Goal: Information Seeking & Learning: Learn about a topic

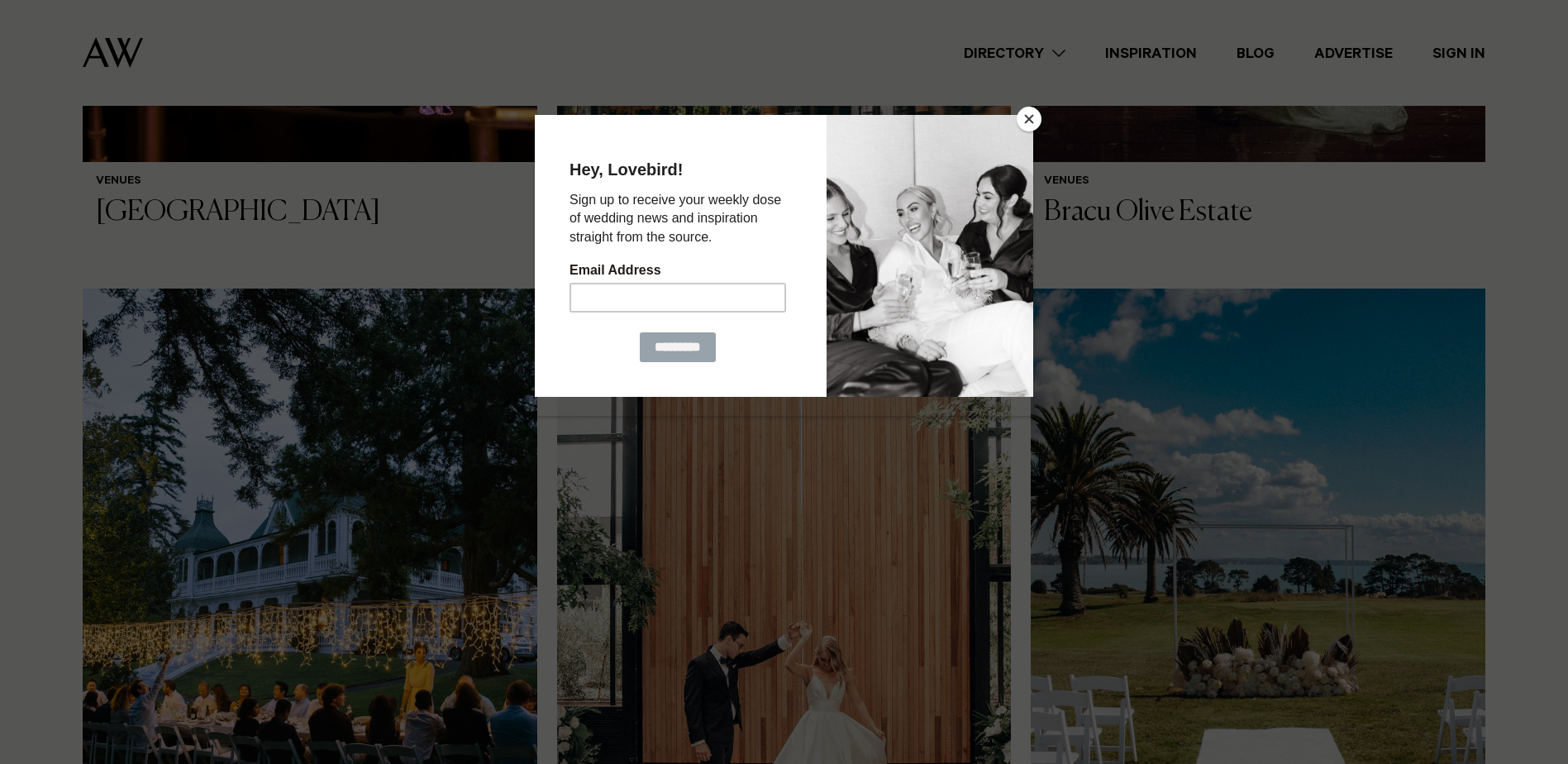
scroll to position [1901, 0]
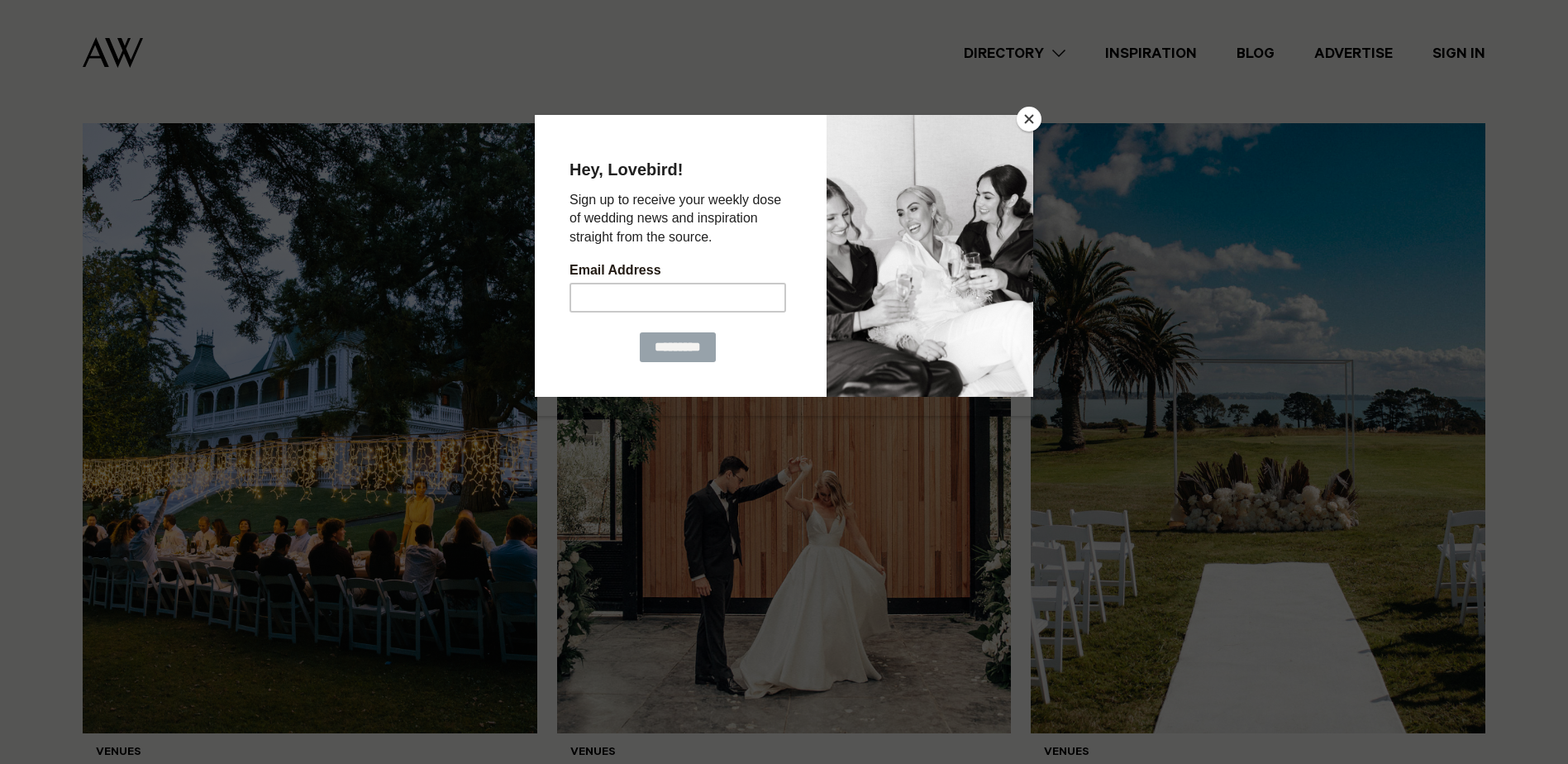
click at [1031, 117] on button "Close" at bounding box center [1029, 118] width 24 height 24
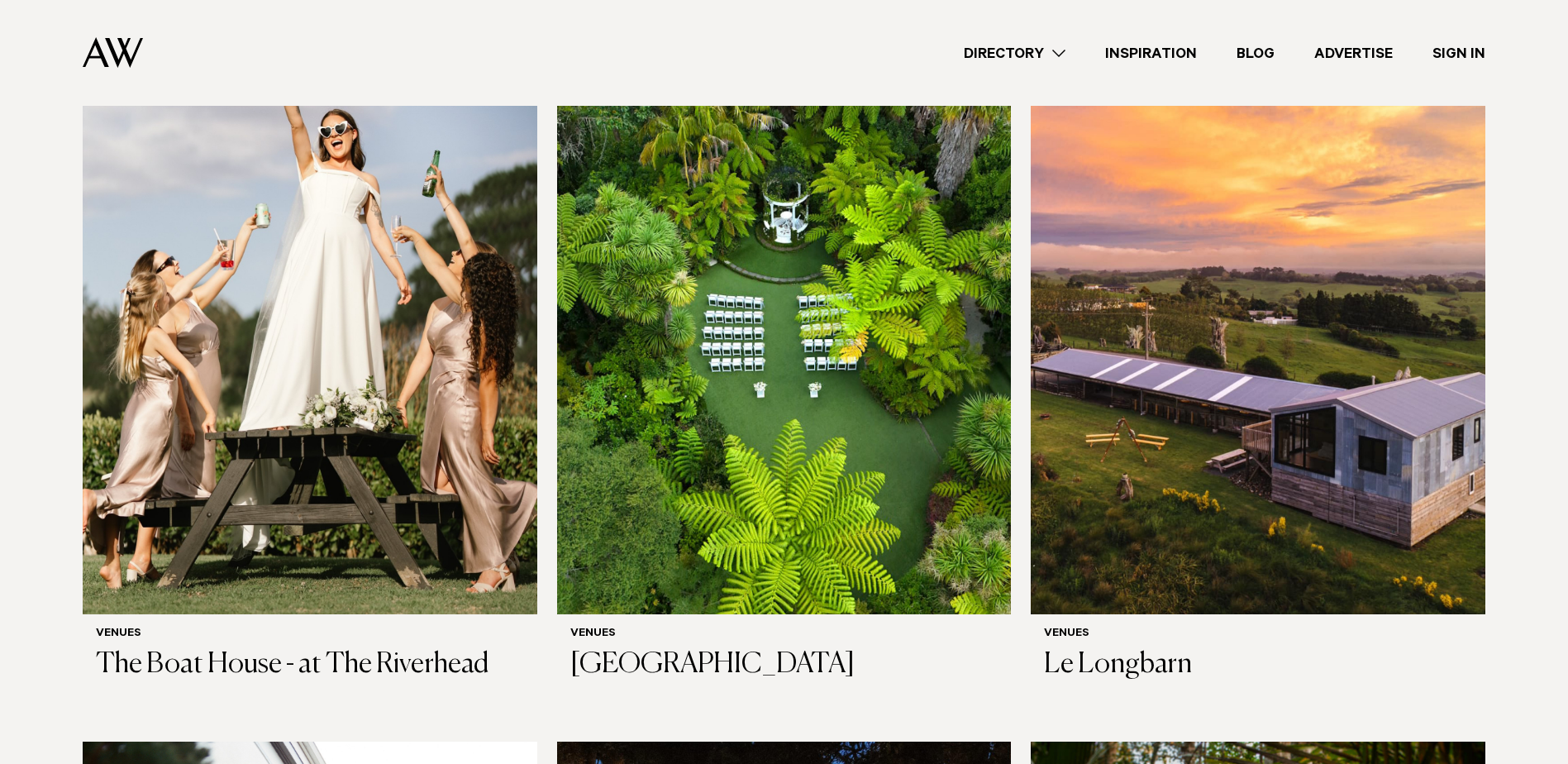
scroll to position [4297, 0]
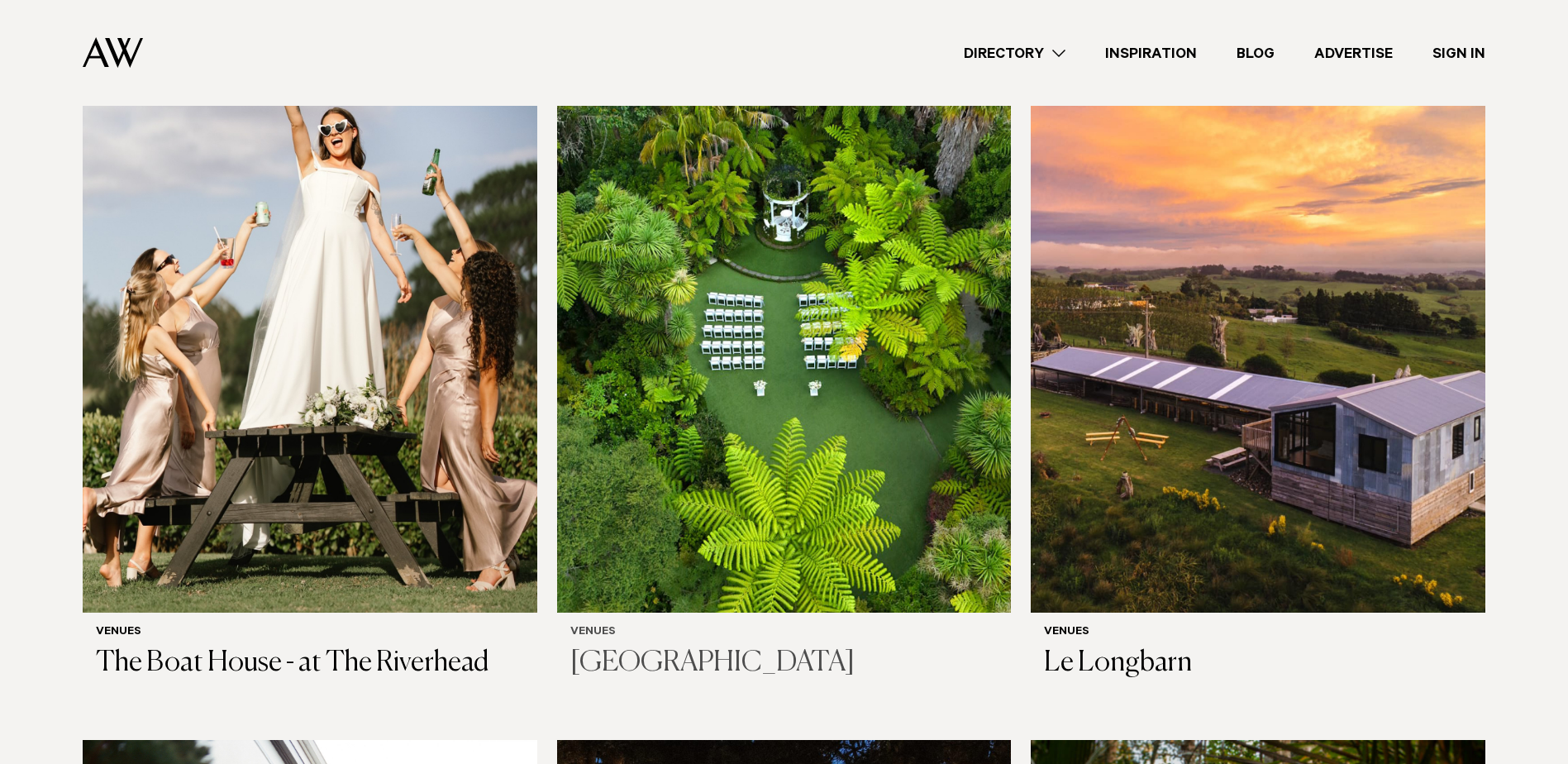
click at [824, 448] on img at bounding box center [785, 308] width 455 height 609
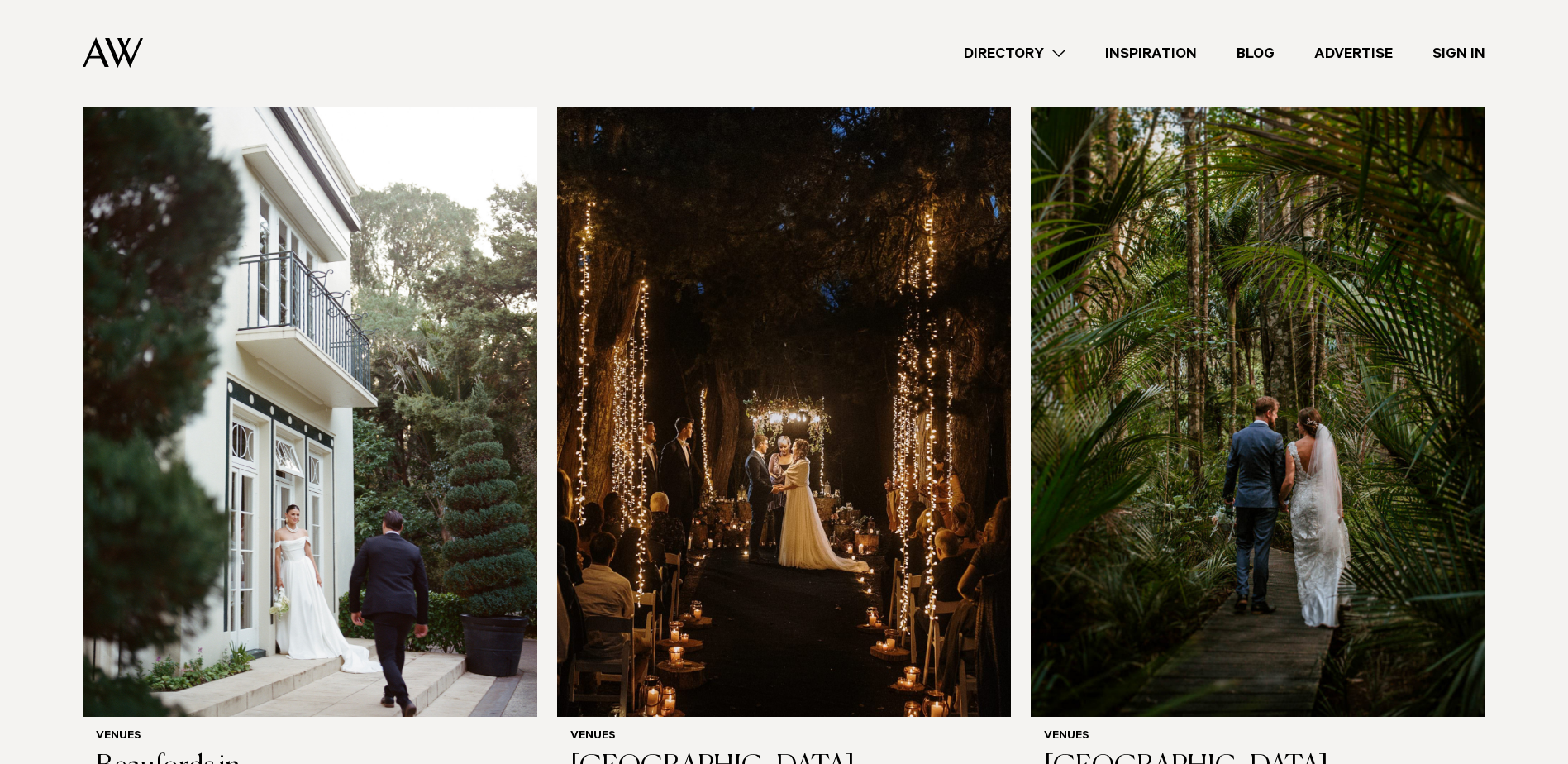
scroll to position [4959, 0]
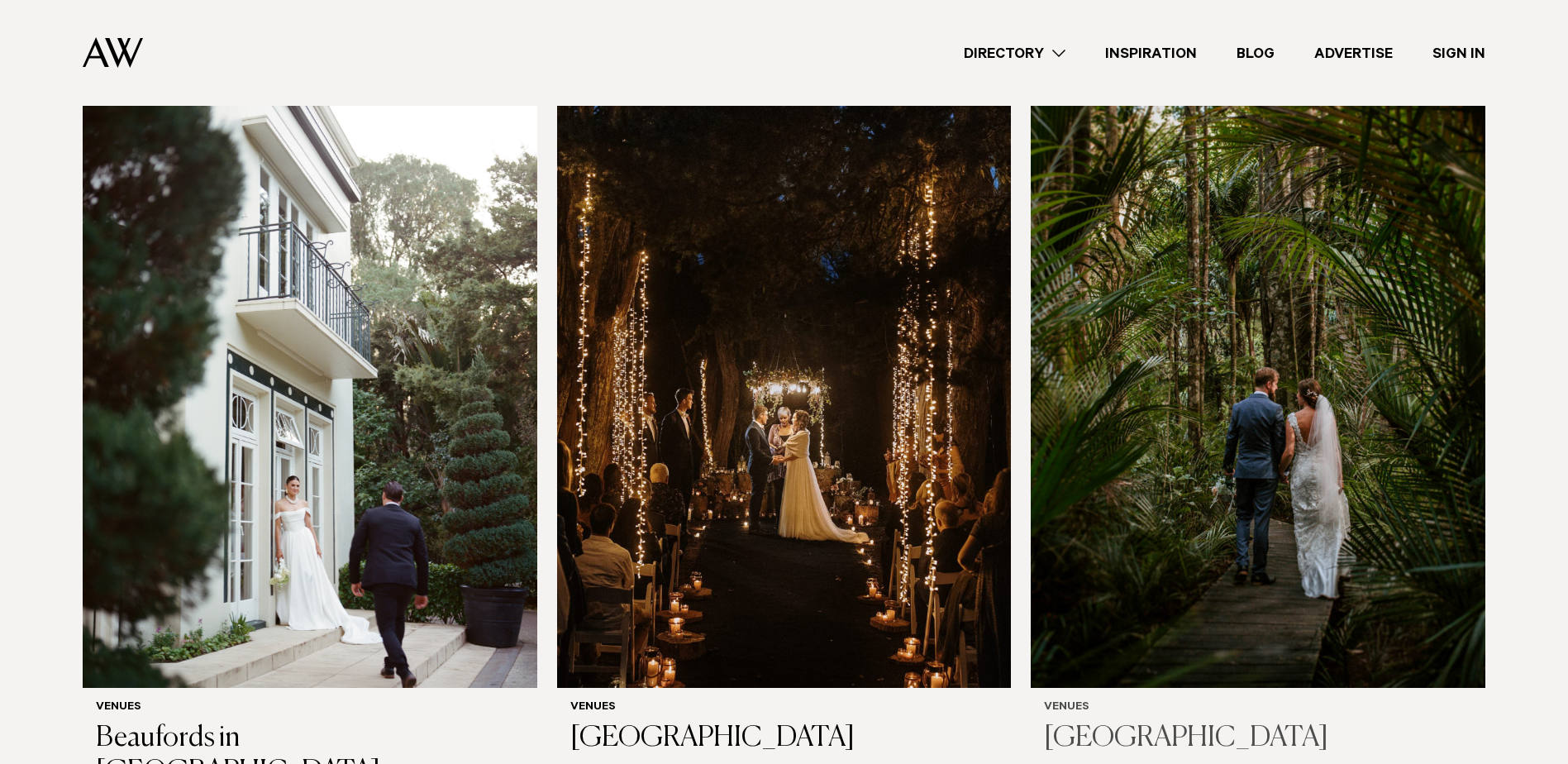
click at [1267, 451] on img at bounding box center [1259, 383] width 455 height 609
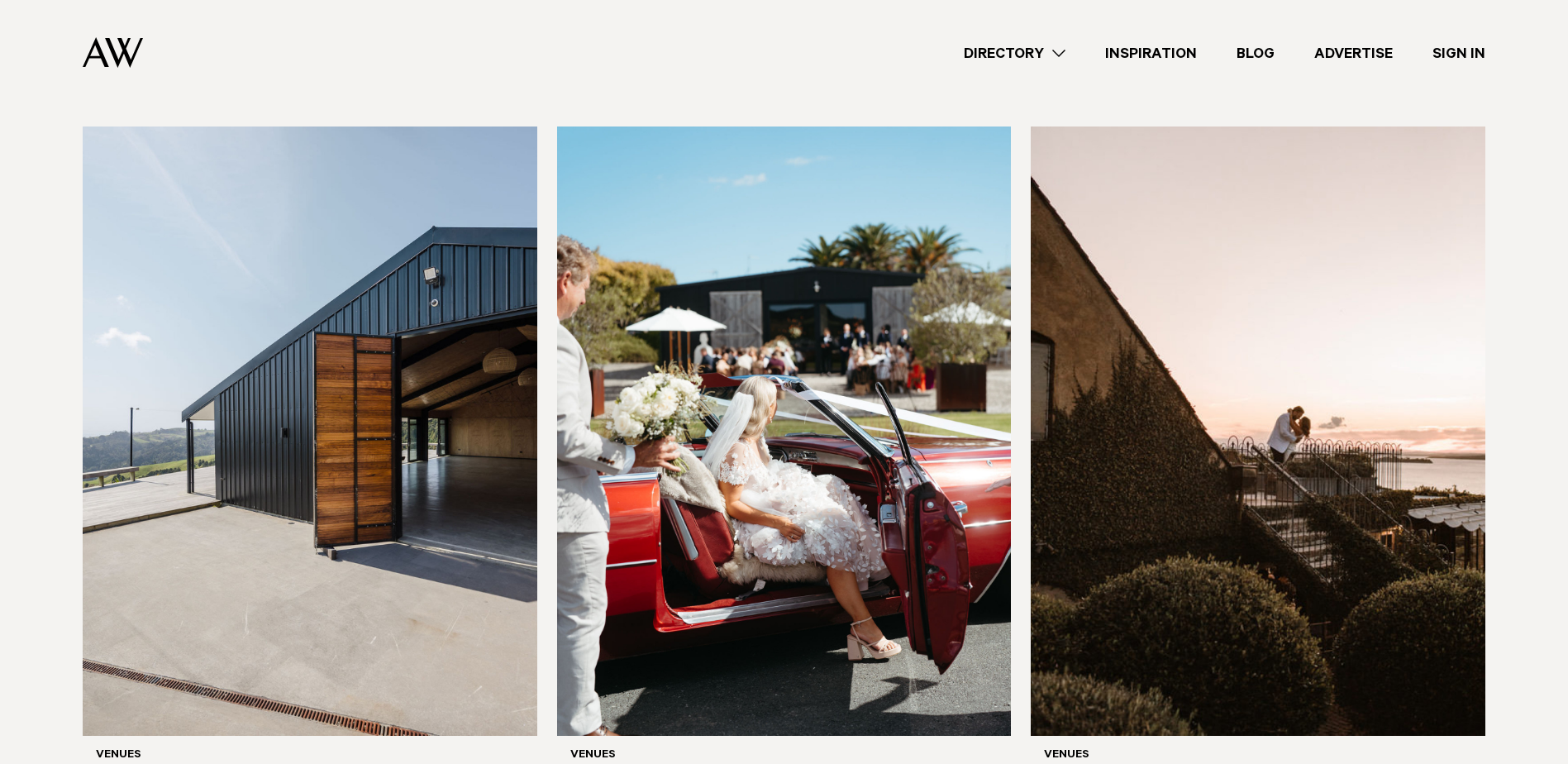
scroll to position [6447, 0]
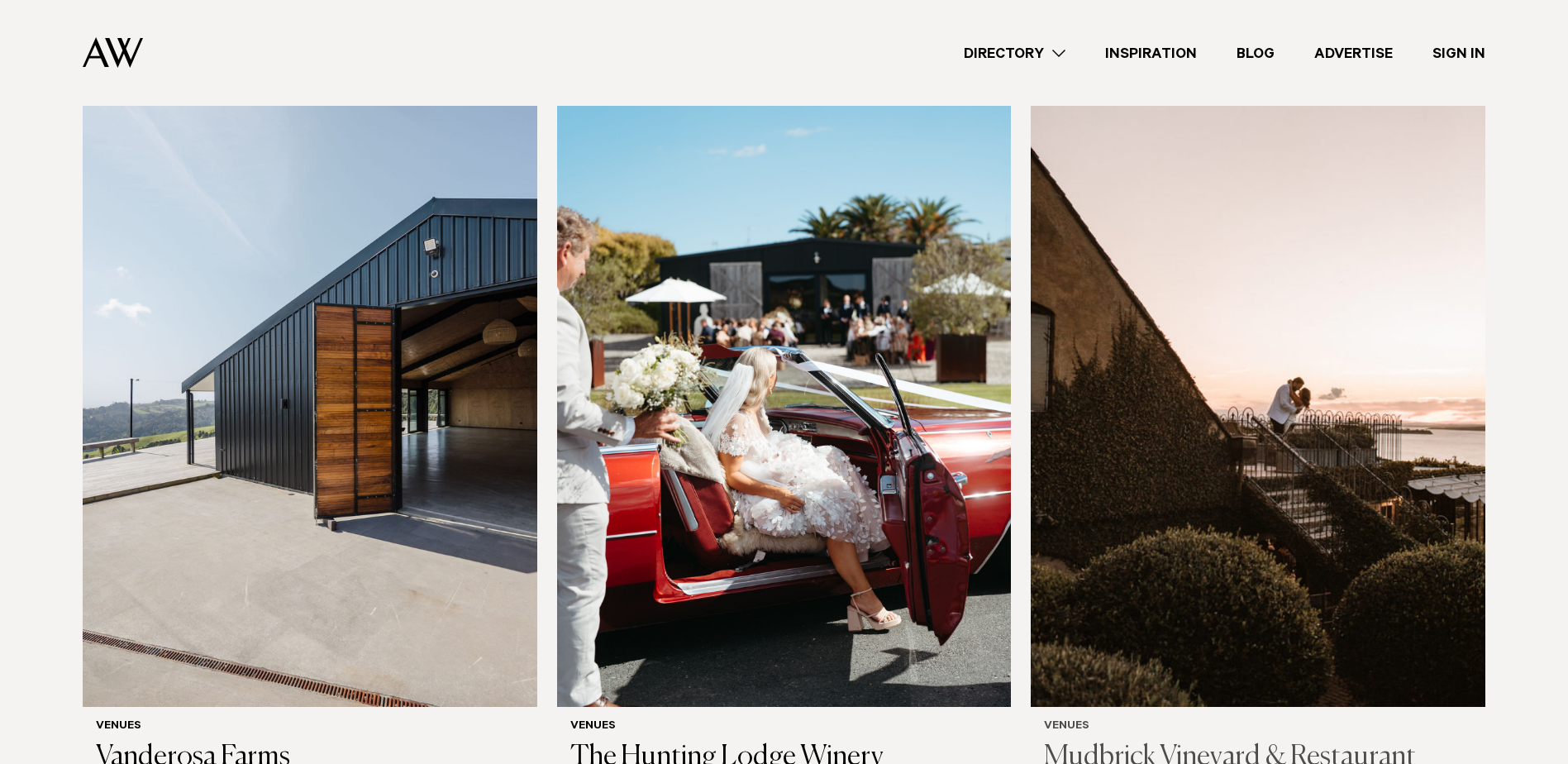
click at [1293, 325] on img at bounding box center [1259, 402] width 455 height 609
click at [865, 347] on img at bounding box center [785, 402] width 455 height 609
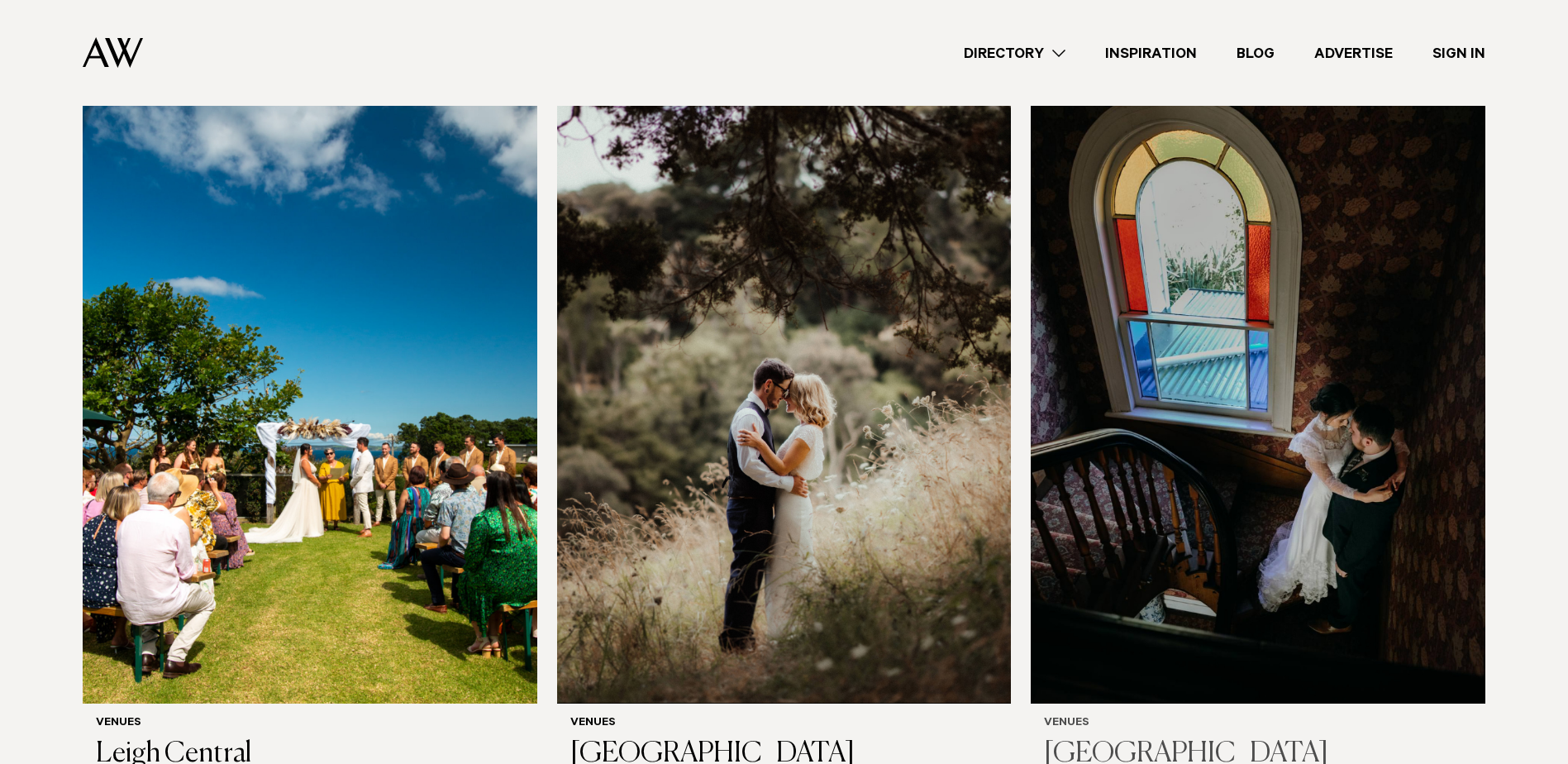
scroll to position [7190, 0]
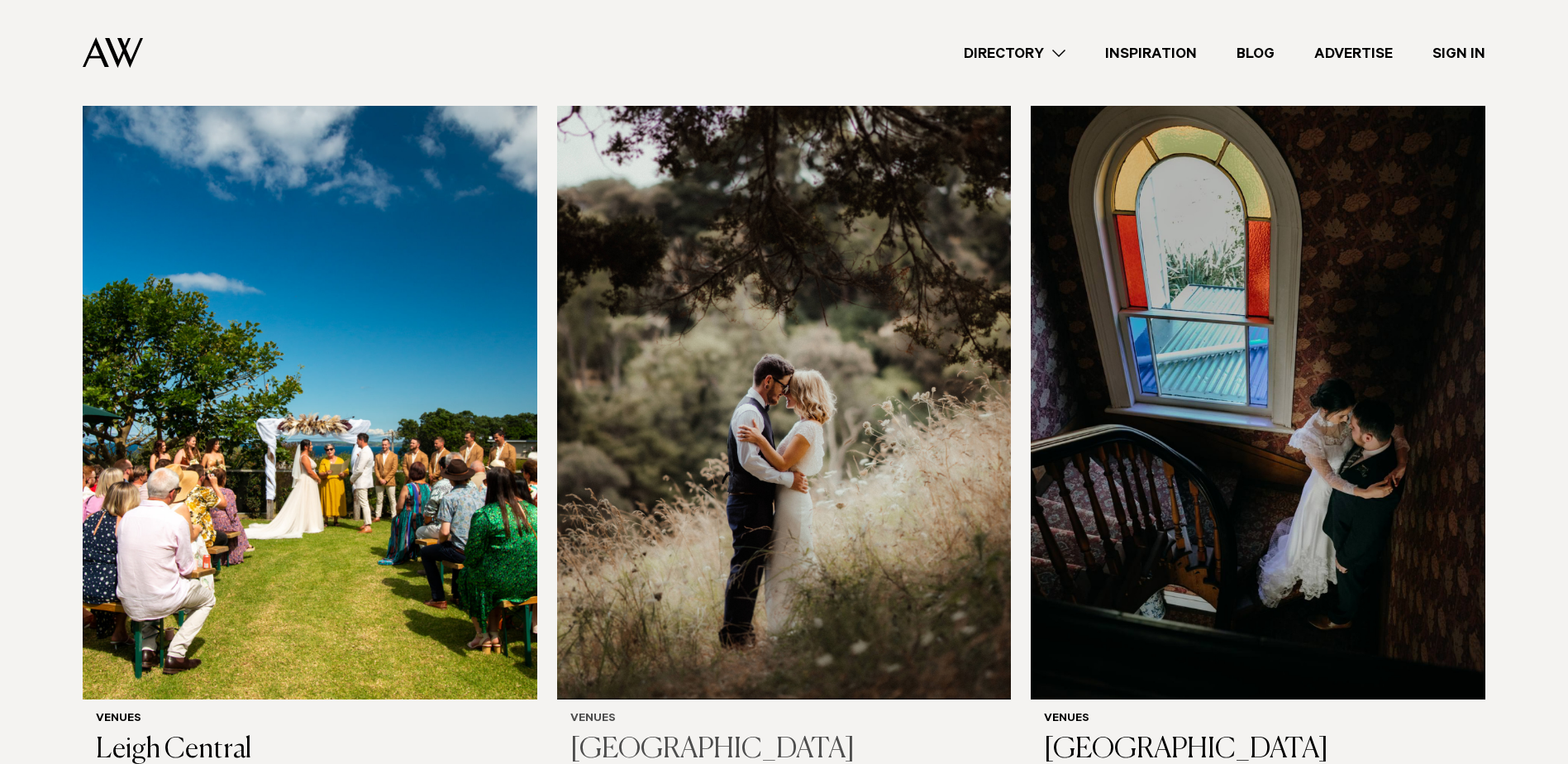
click at [859, 388] on img at bounding box center [785, 395] width 455 height 609
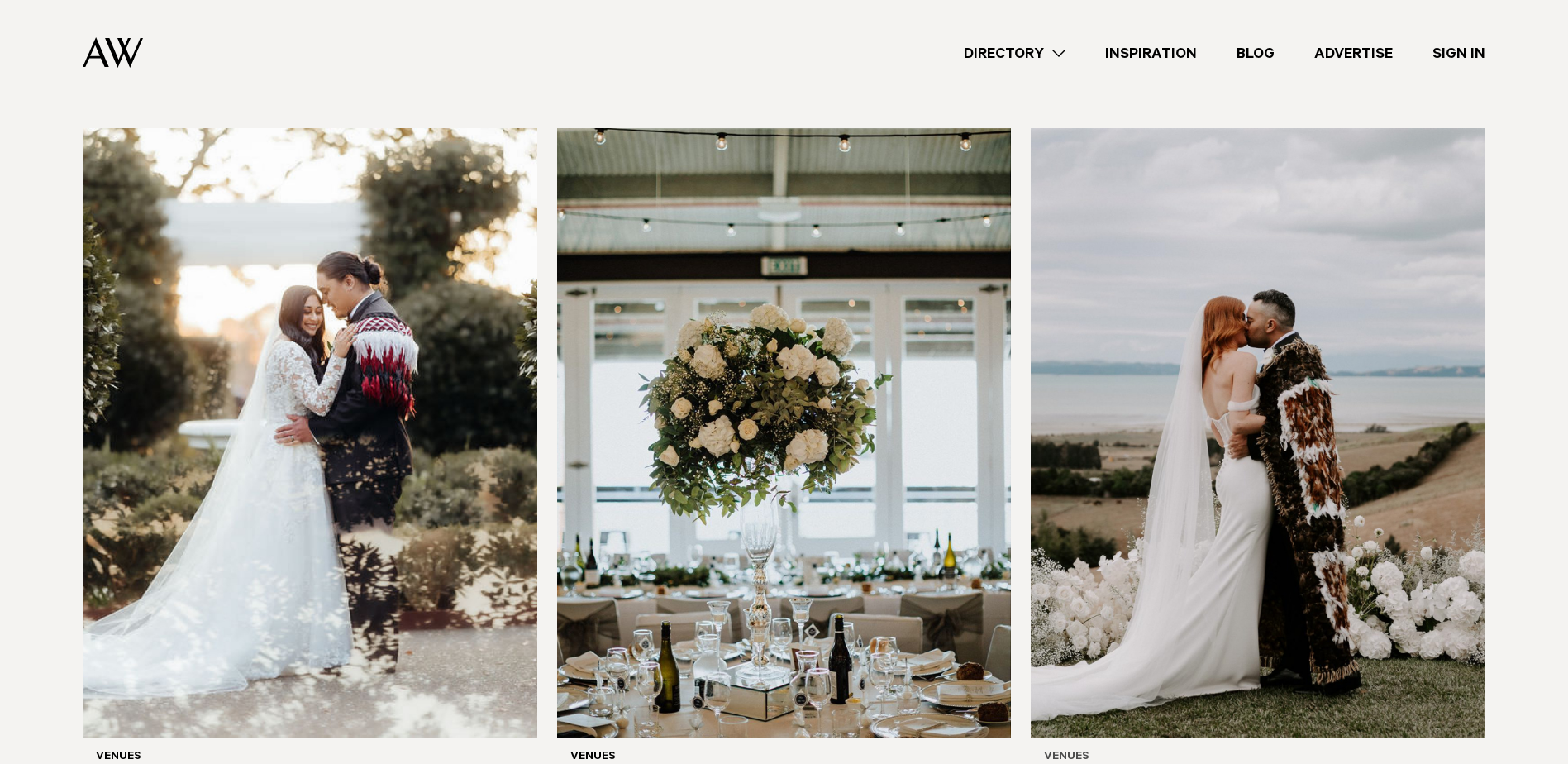
scroll to position [8017, 0]
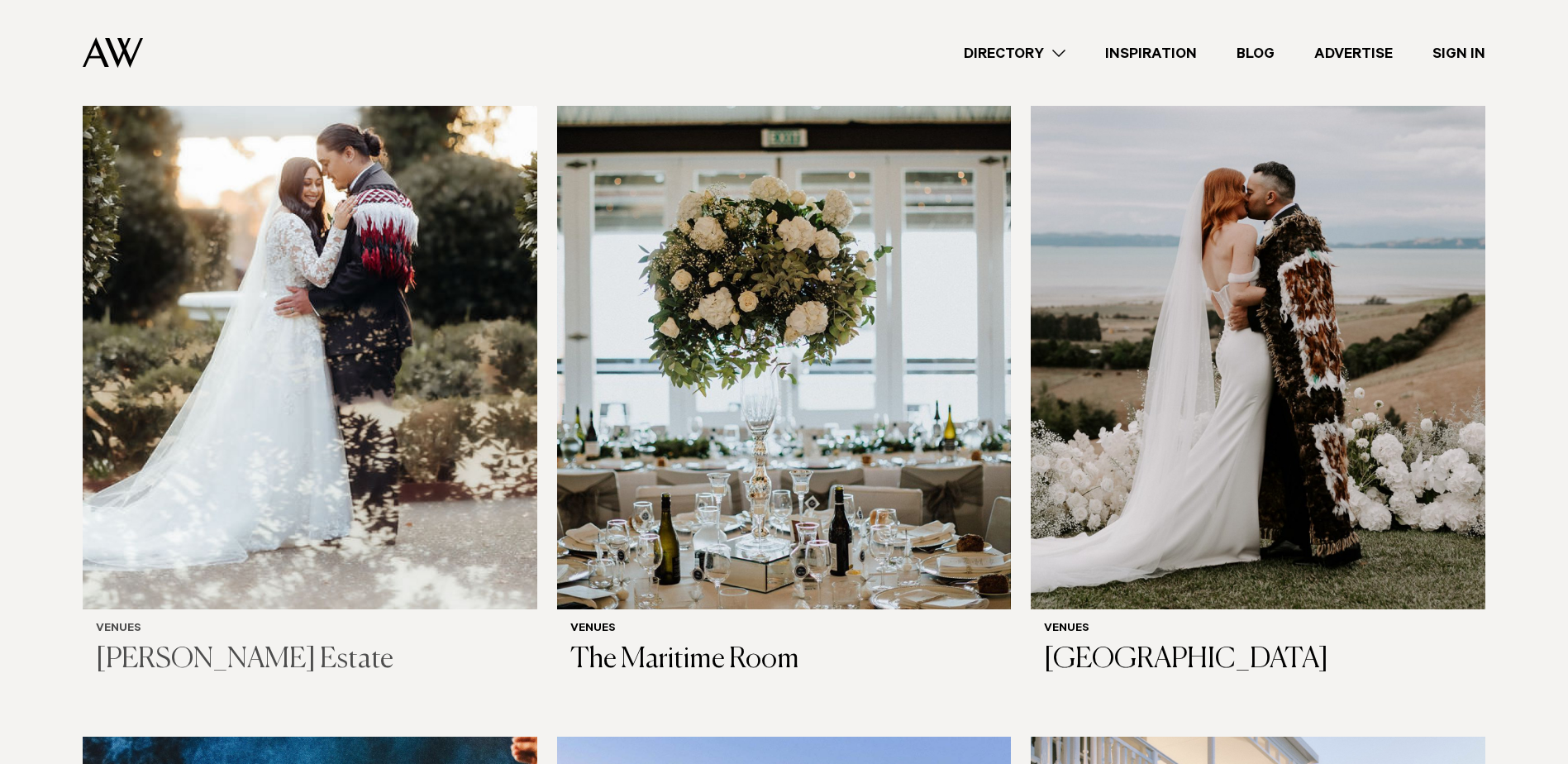
click at [322, 329] on img at bounding box center [310, 304] width 455 height 609
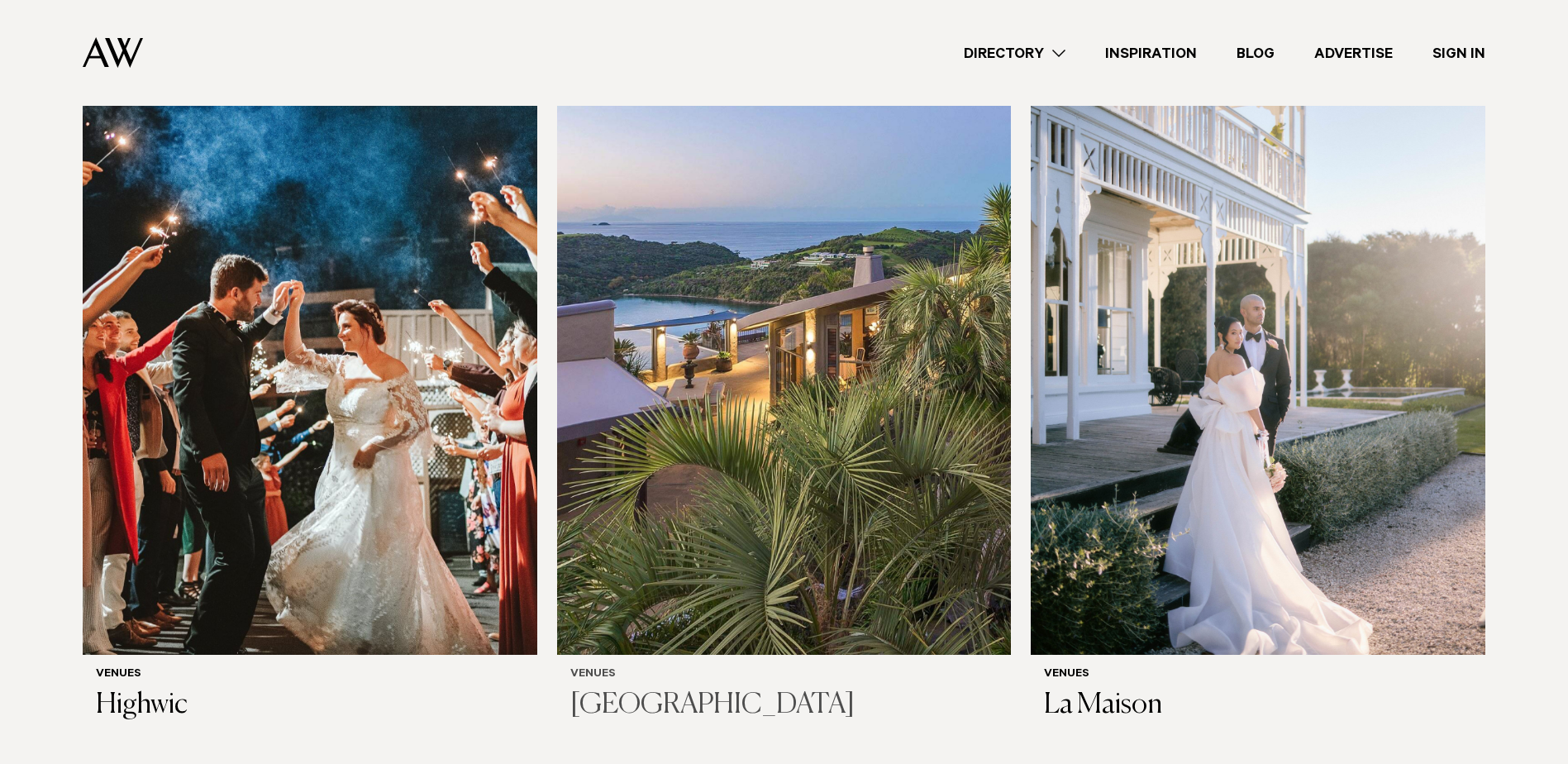
scroll to position [8677, 0]
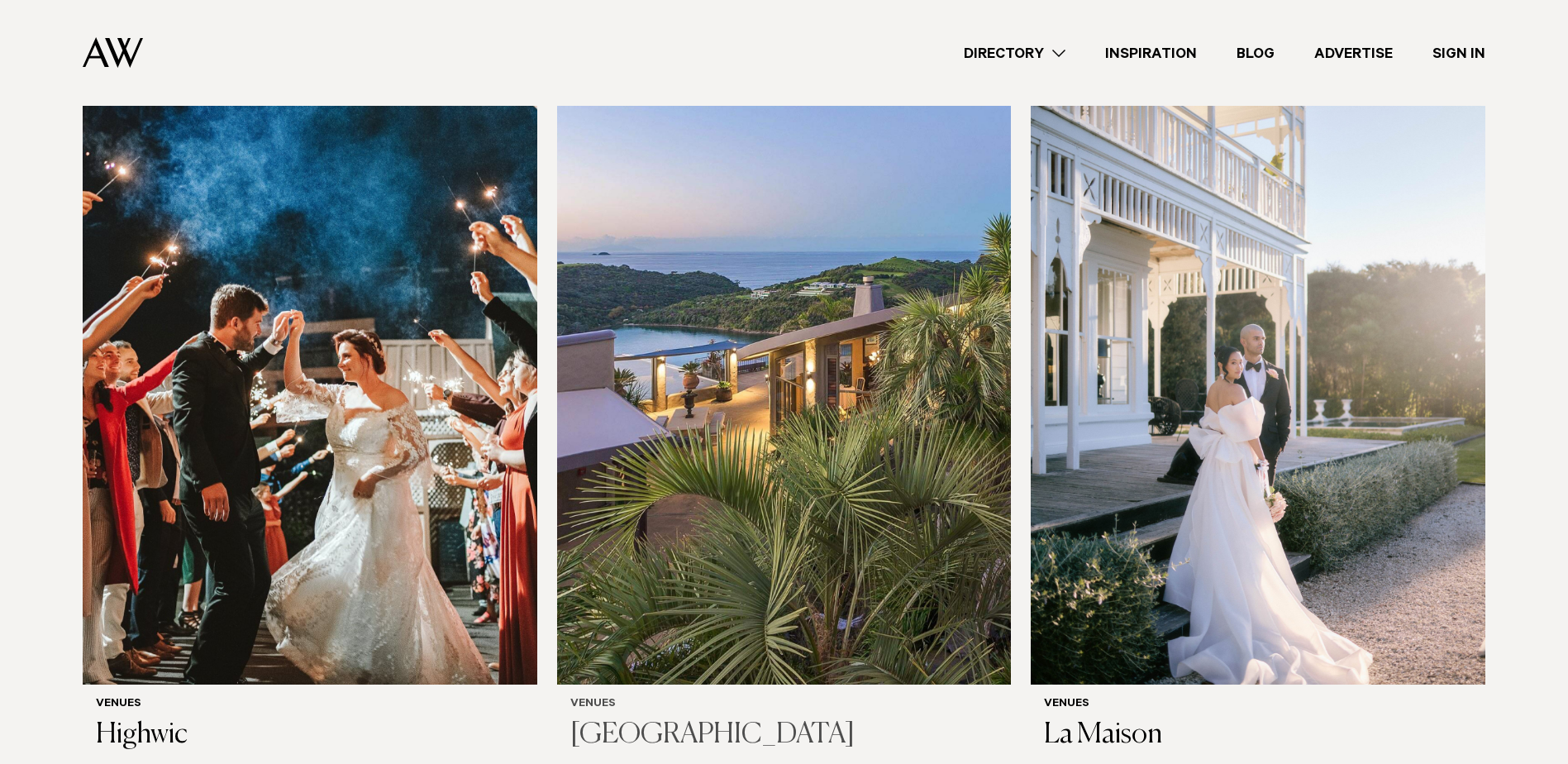
click at [789, 374] on img at bounding box center [785, 380] width 455 height 609
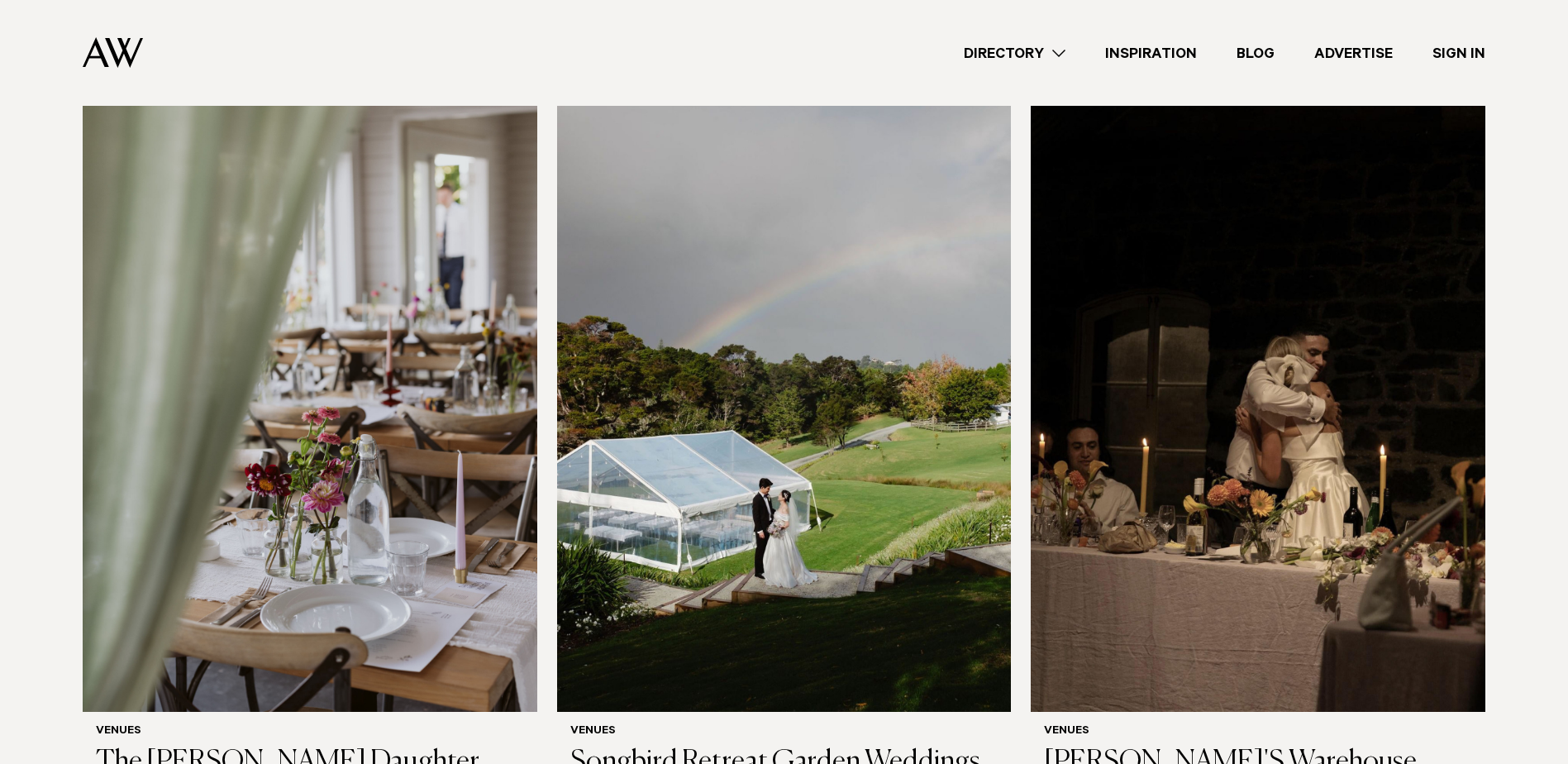
scroll to position [9422, 0]
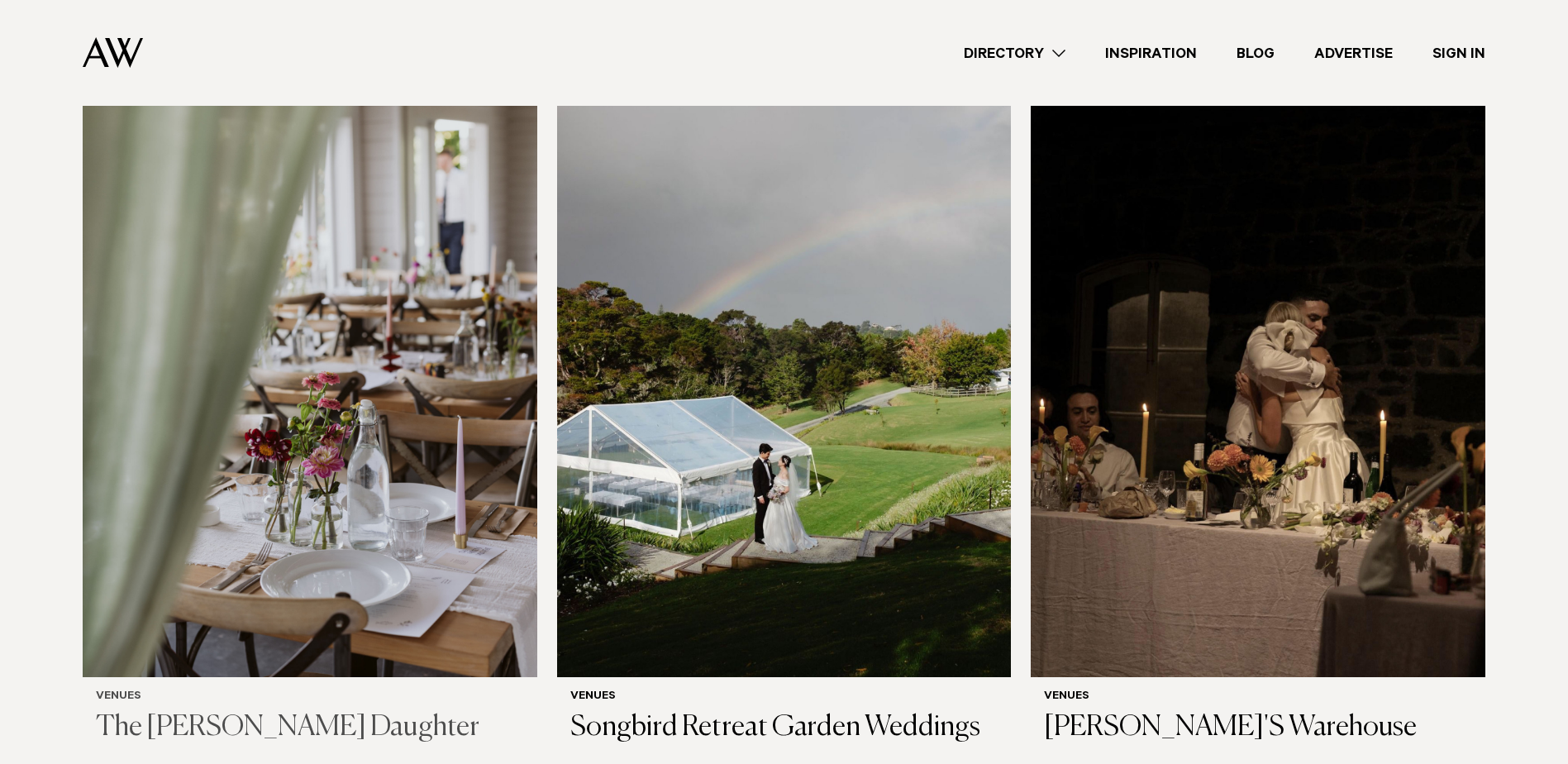
click at [374, 352] on img at bounding box center [310, 372] width 455 height 609
click at [821, 346] on img at bounding box center [785, 372] width 455 height 609
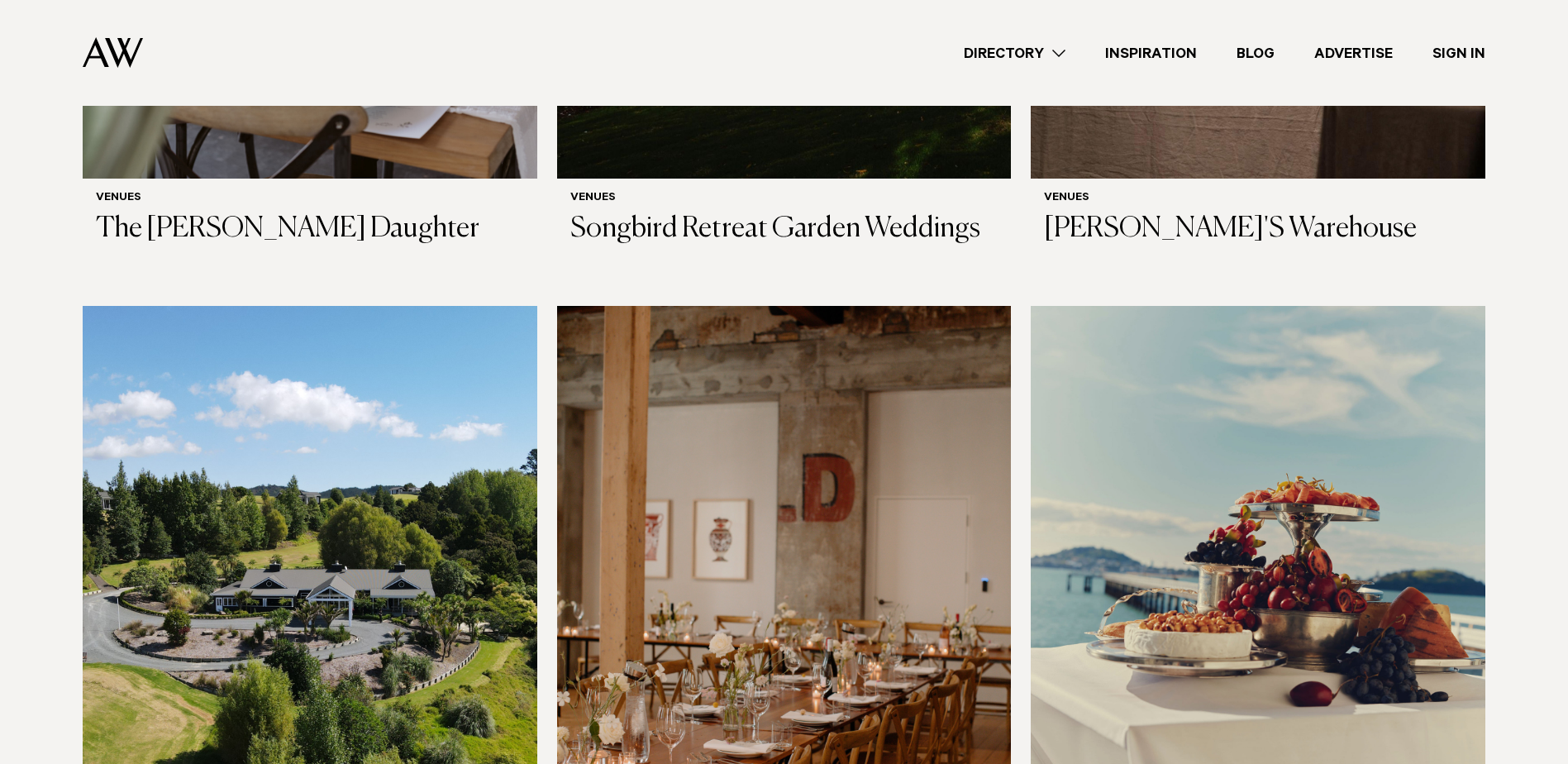
scroll to position [10082, 0]
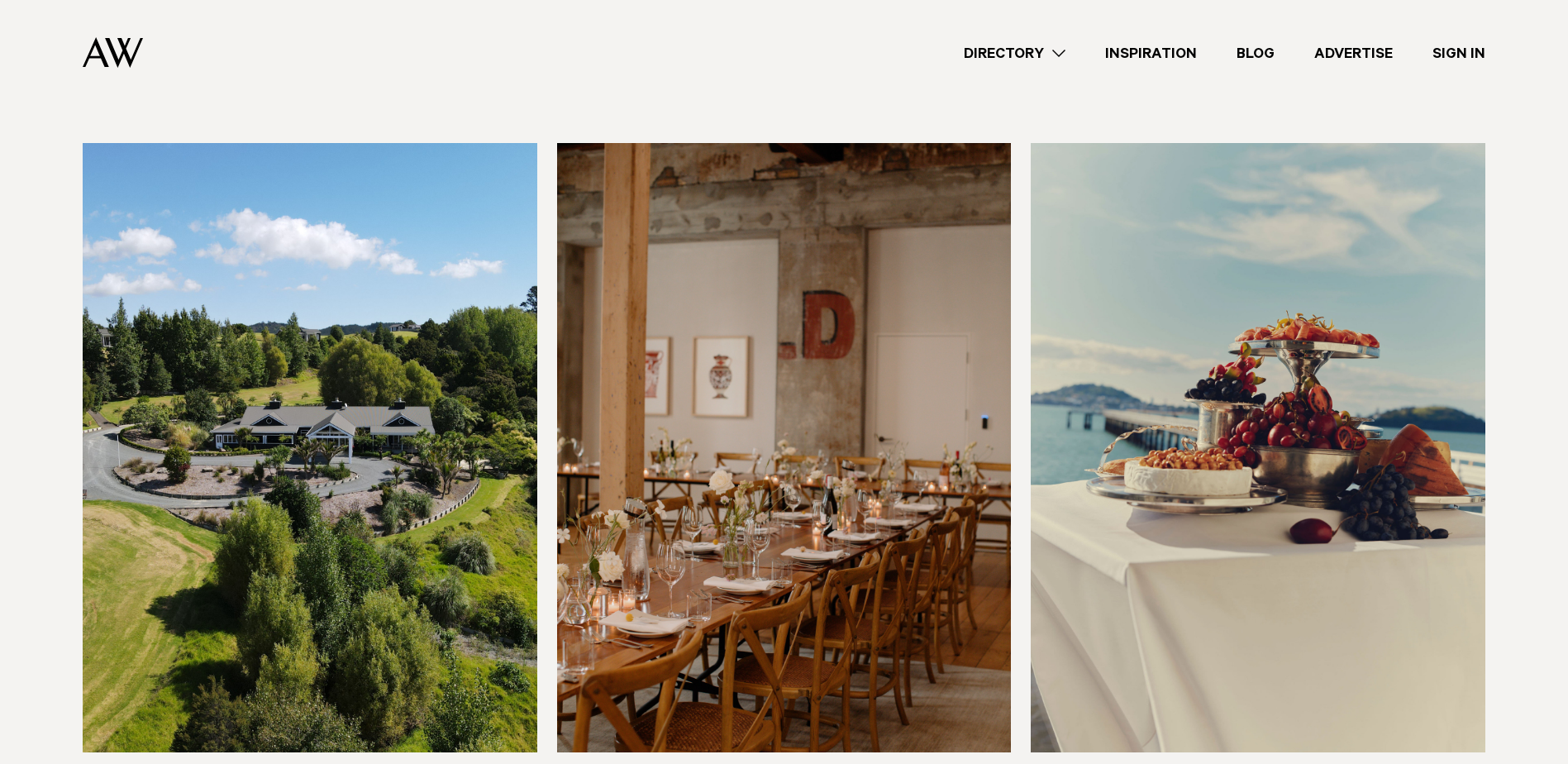
click at [456, 398] on img at bounding box center [310, 447] width 455 height 609
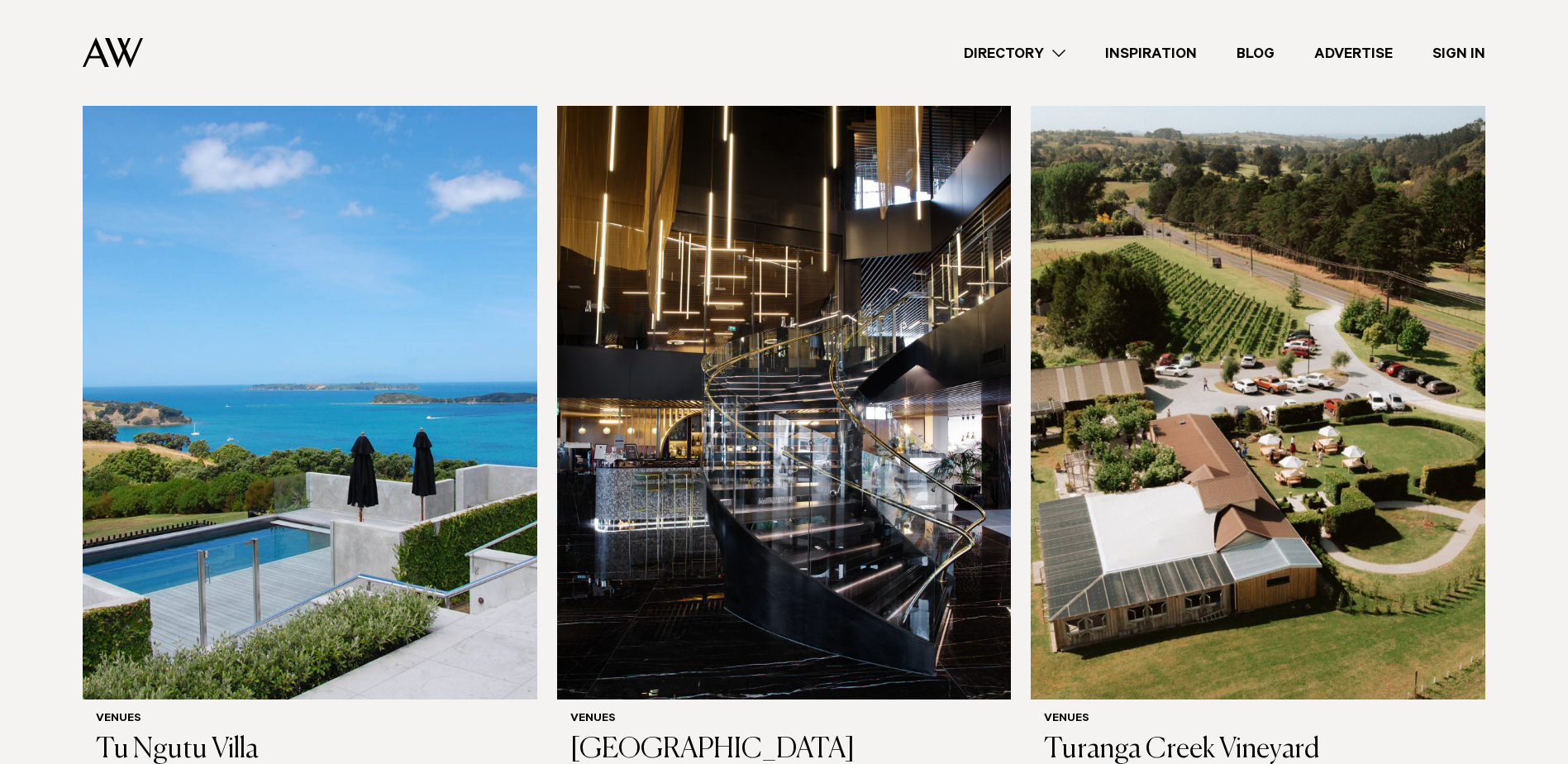
scroll to position [10909, 0]
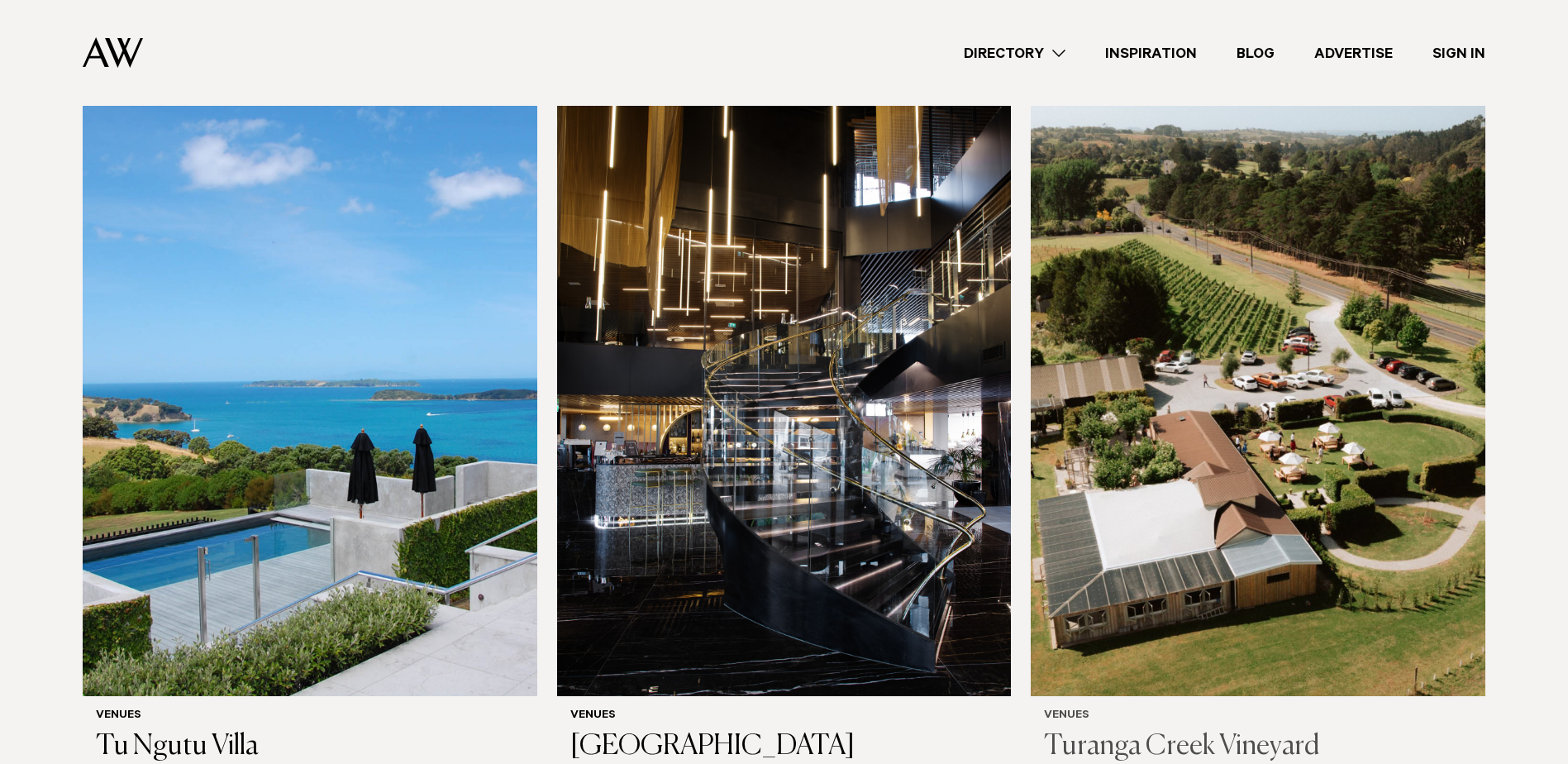
click at [1271, 325] on img at bounding box center [1259, 391] width 455 height 609
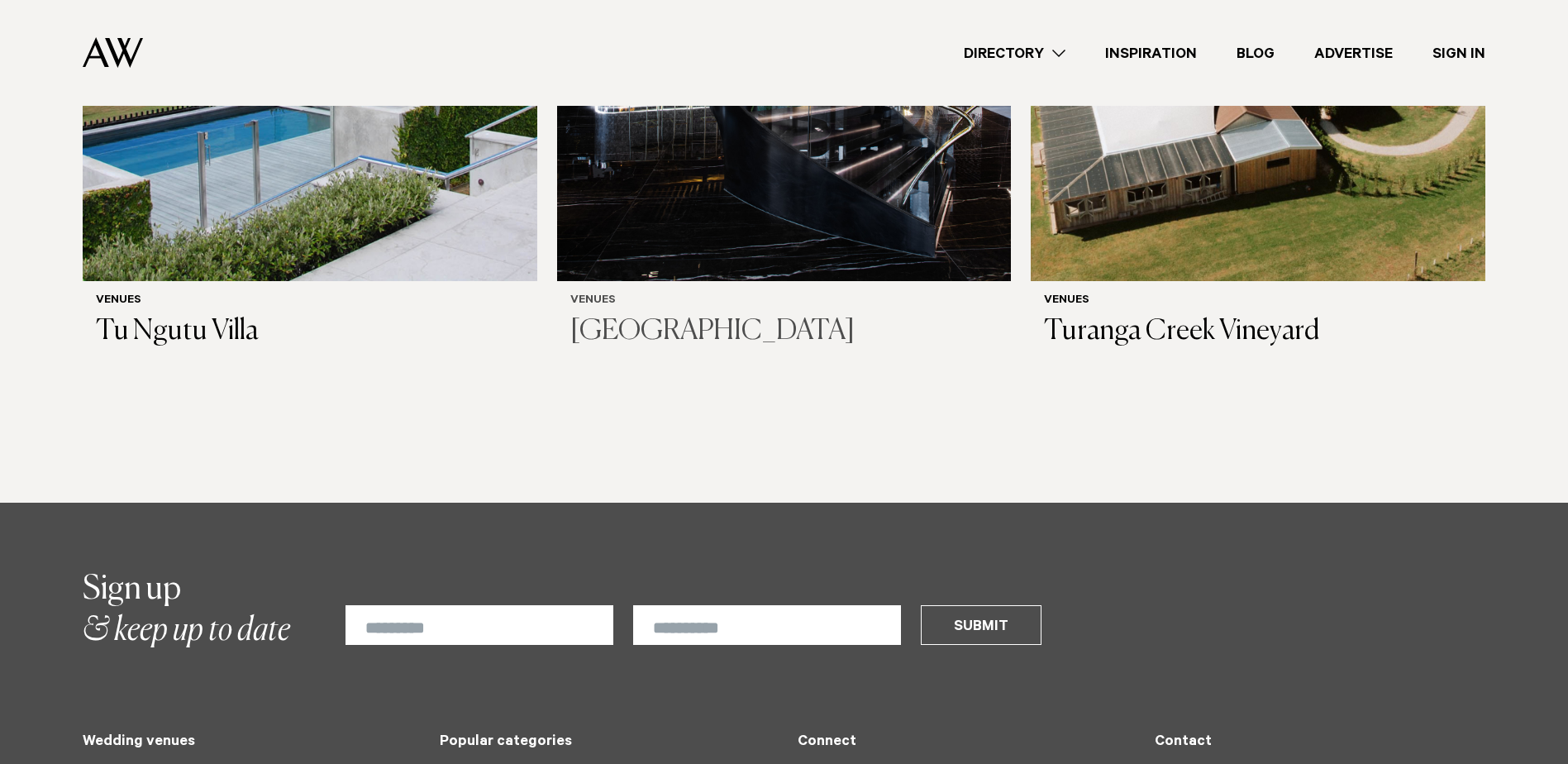
scroll to position [11322, 0]
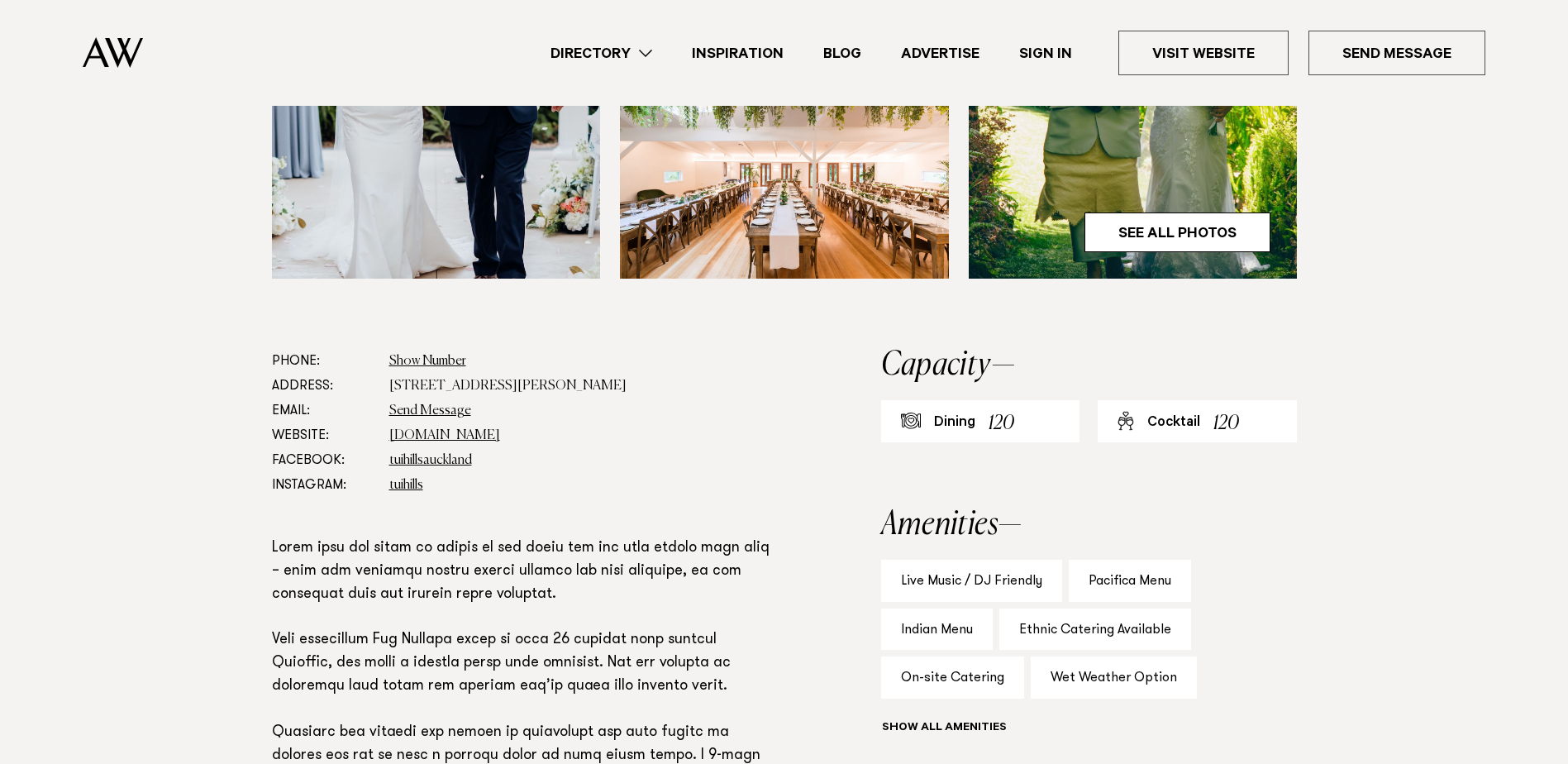
scroll to position [826, 0]
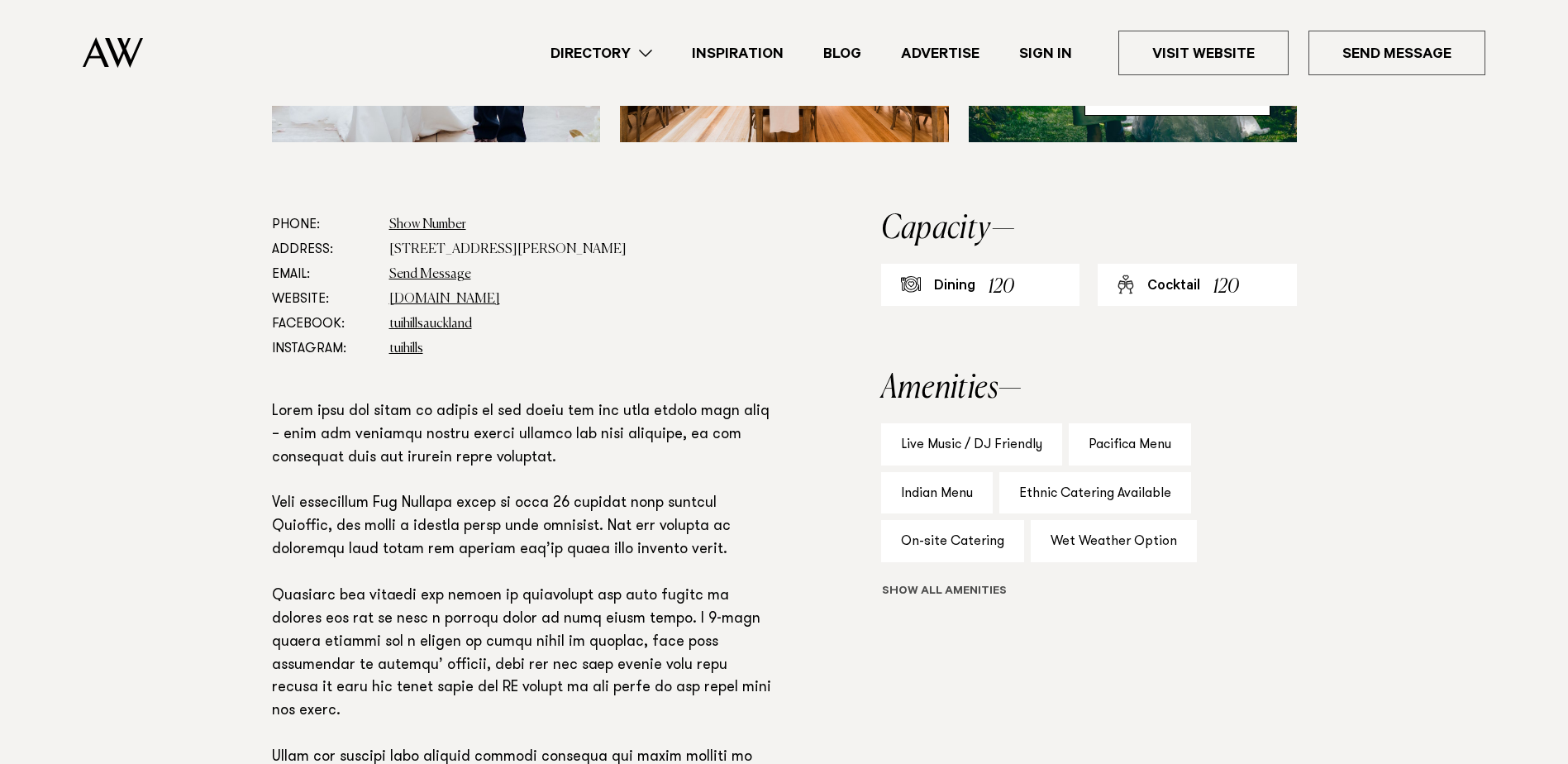
click at [957, 598] on button "Show all" at bounding box center [974, 592] width 187 height 17
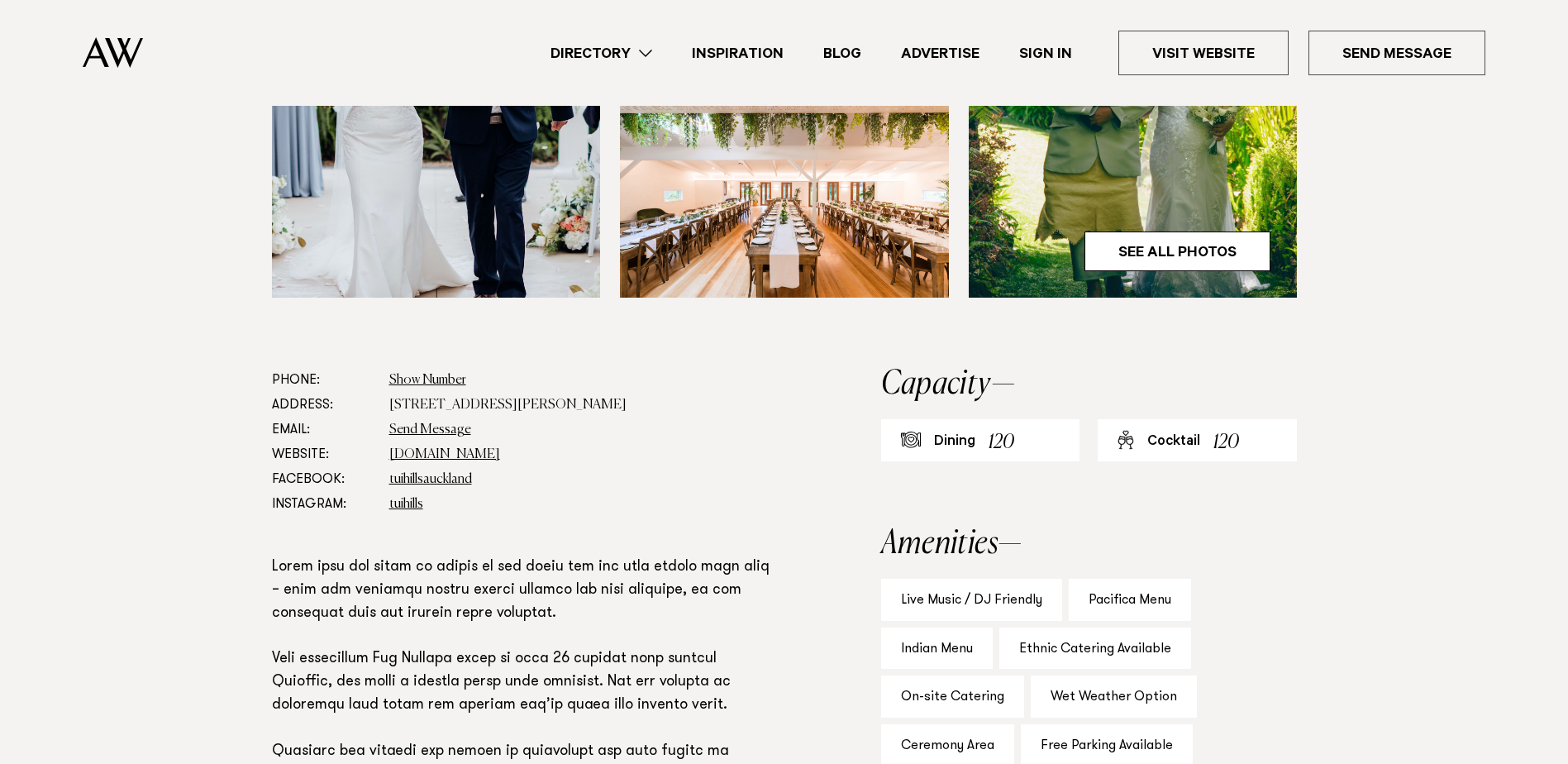
scroll to position [413, 0]
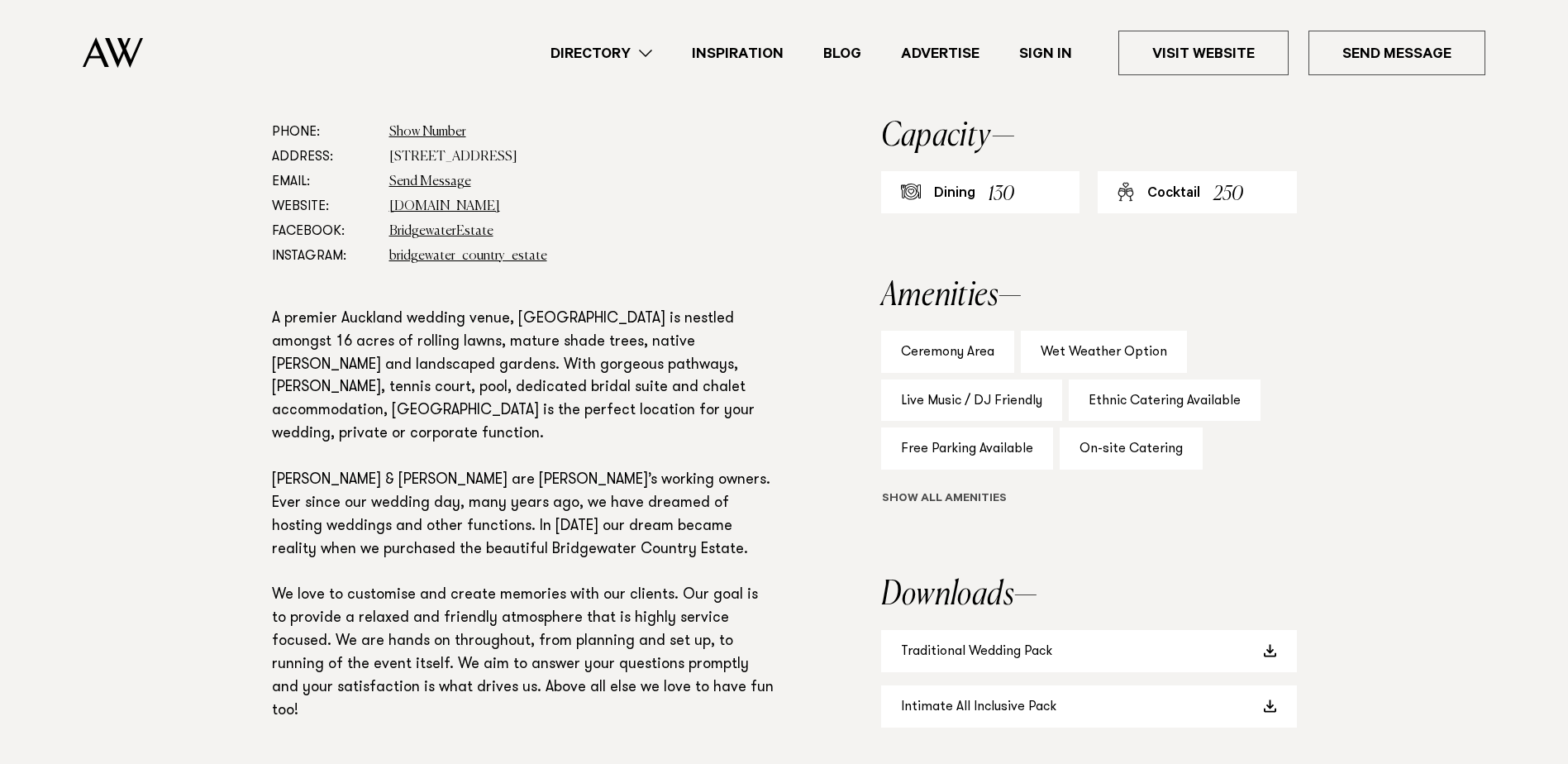
scroll to position [909, 0]
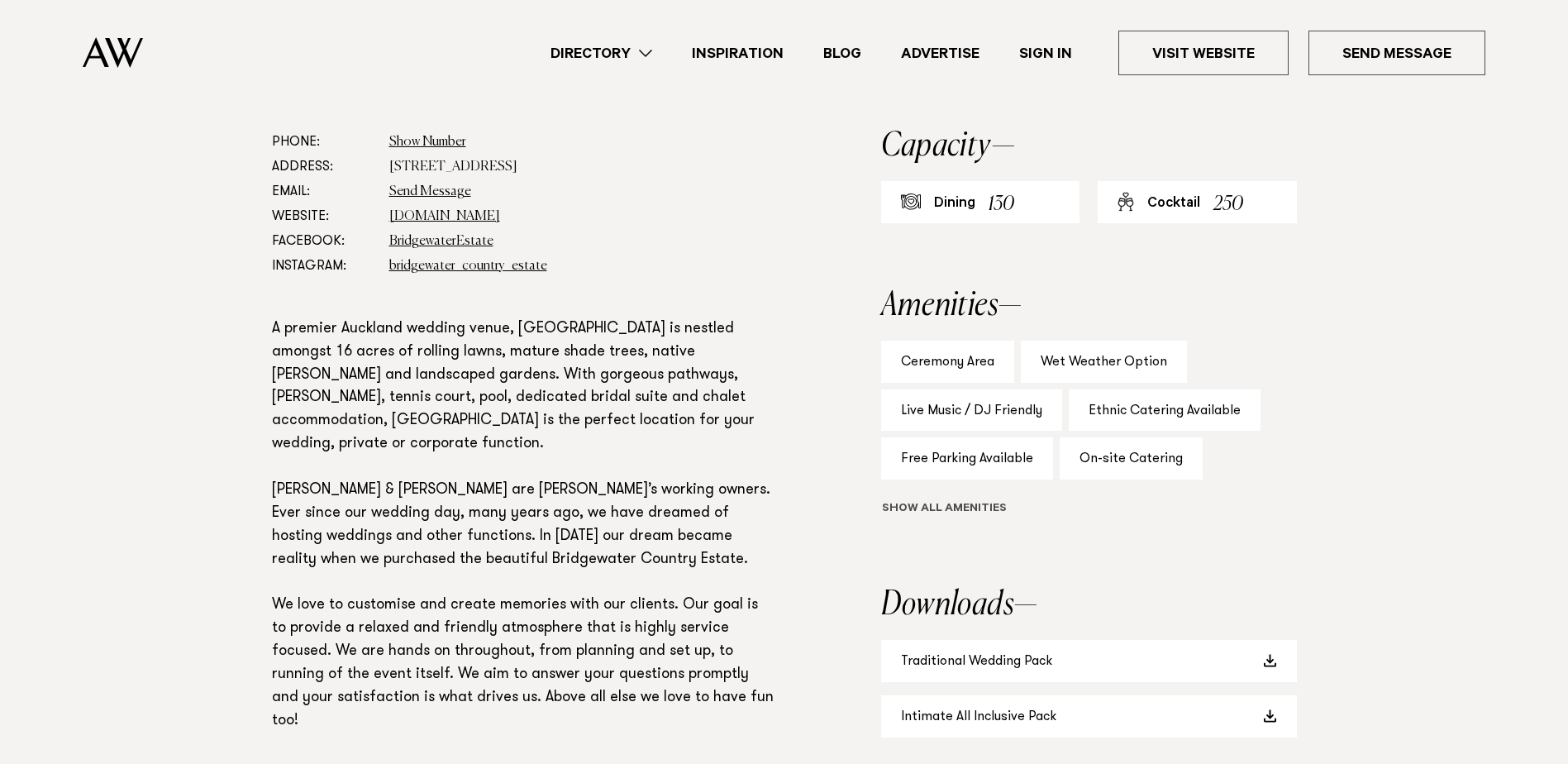
click at [971, 518] on button "Show all" at bounding box center [974, 509] width 187 height 17
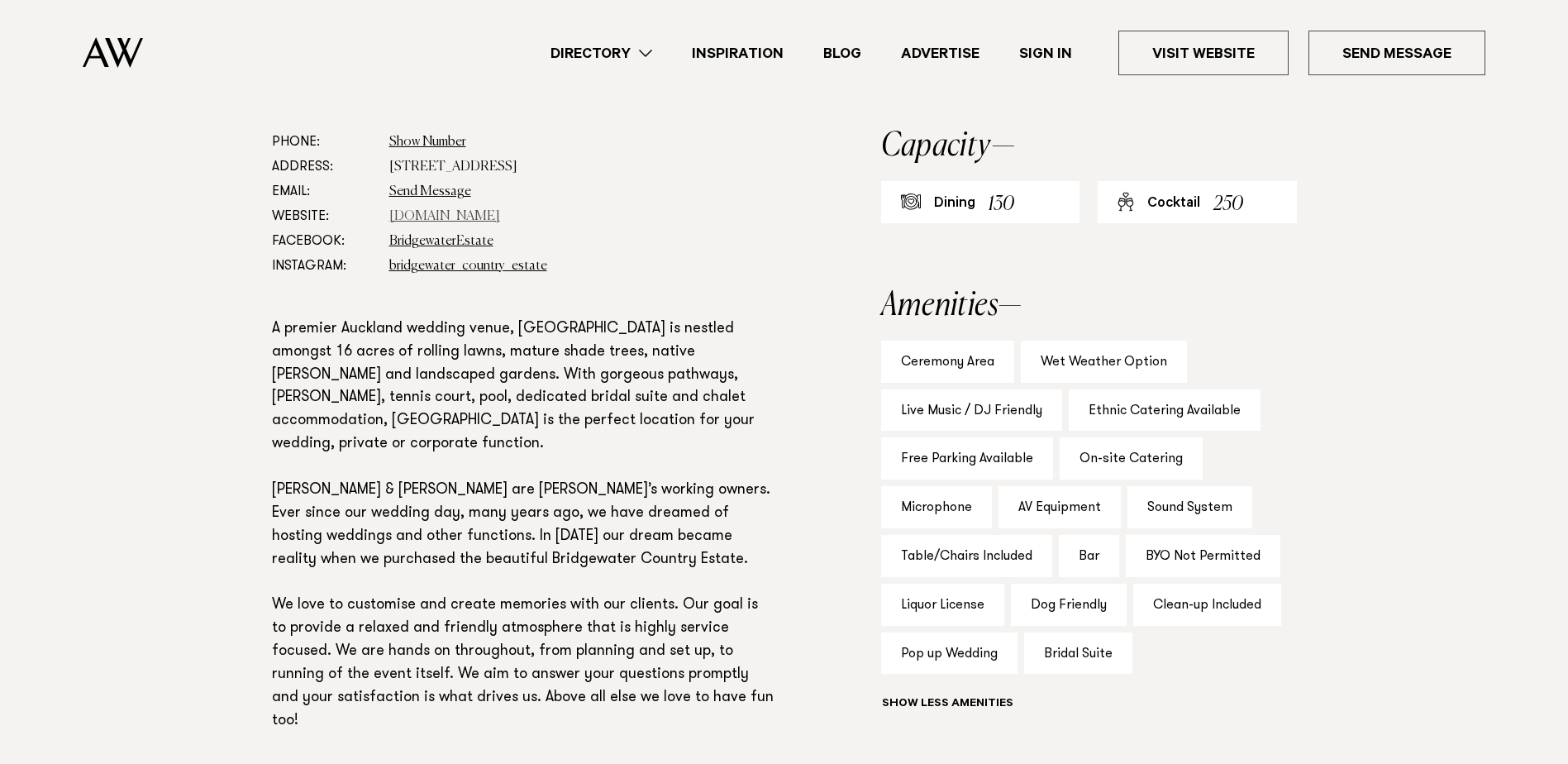
click at [493, 223] on link "www.bridgewaterestate.co.nz" at bounding box center [445, 216] width 111 height 13
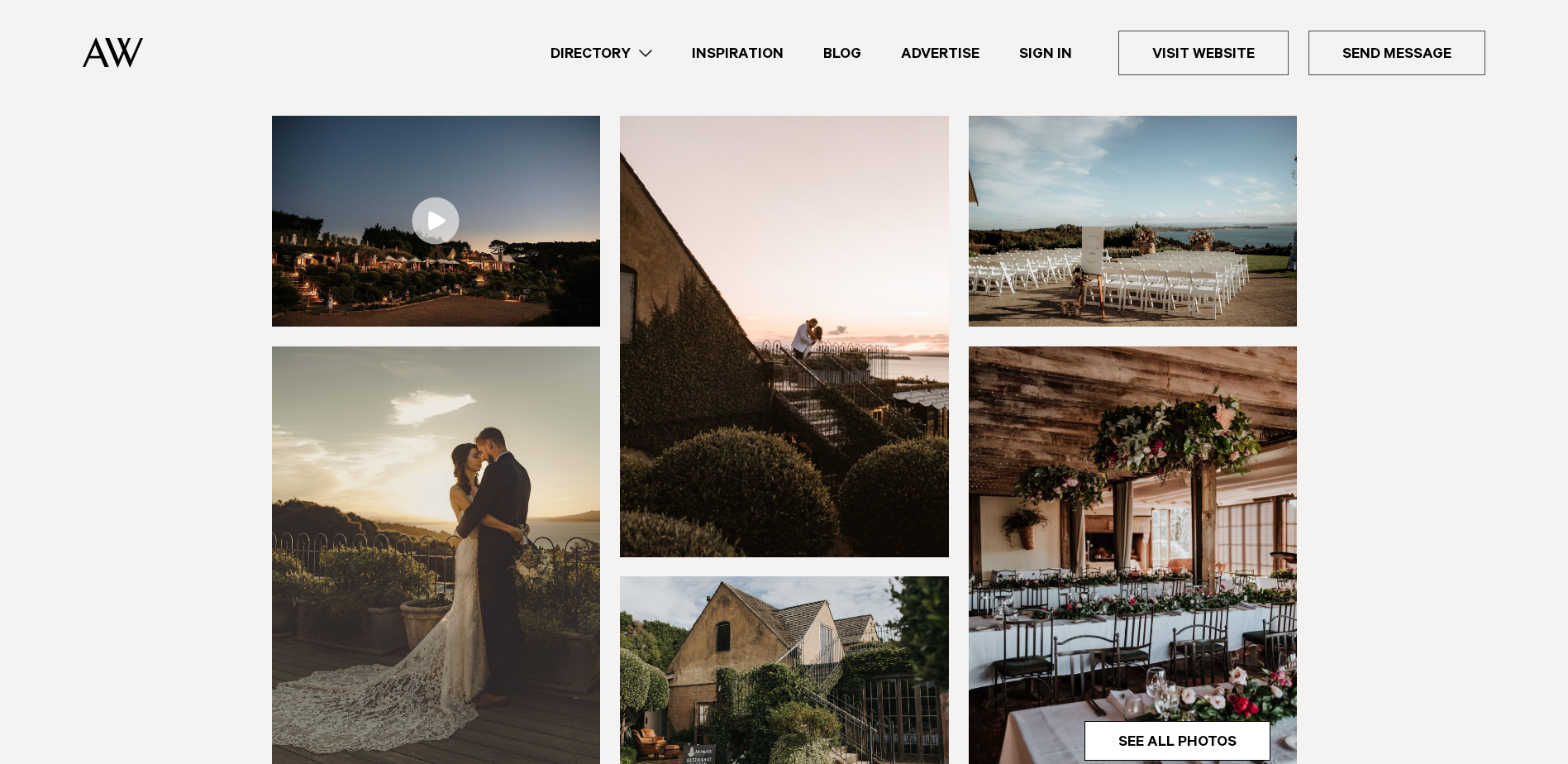
scroll to position [579, 0]
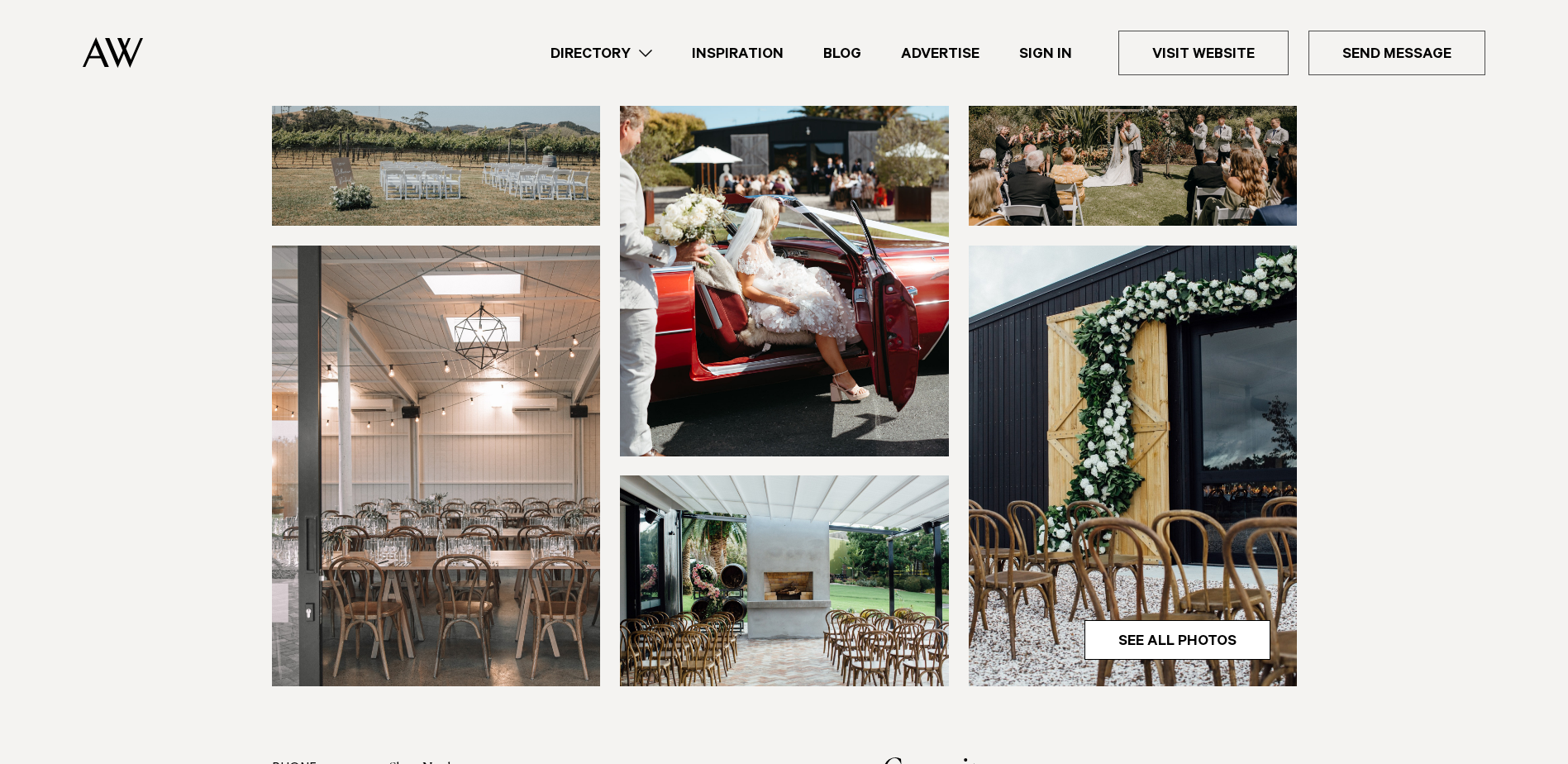
scroll to position [331, 0]
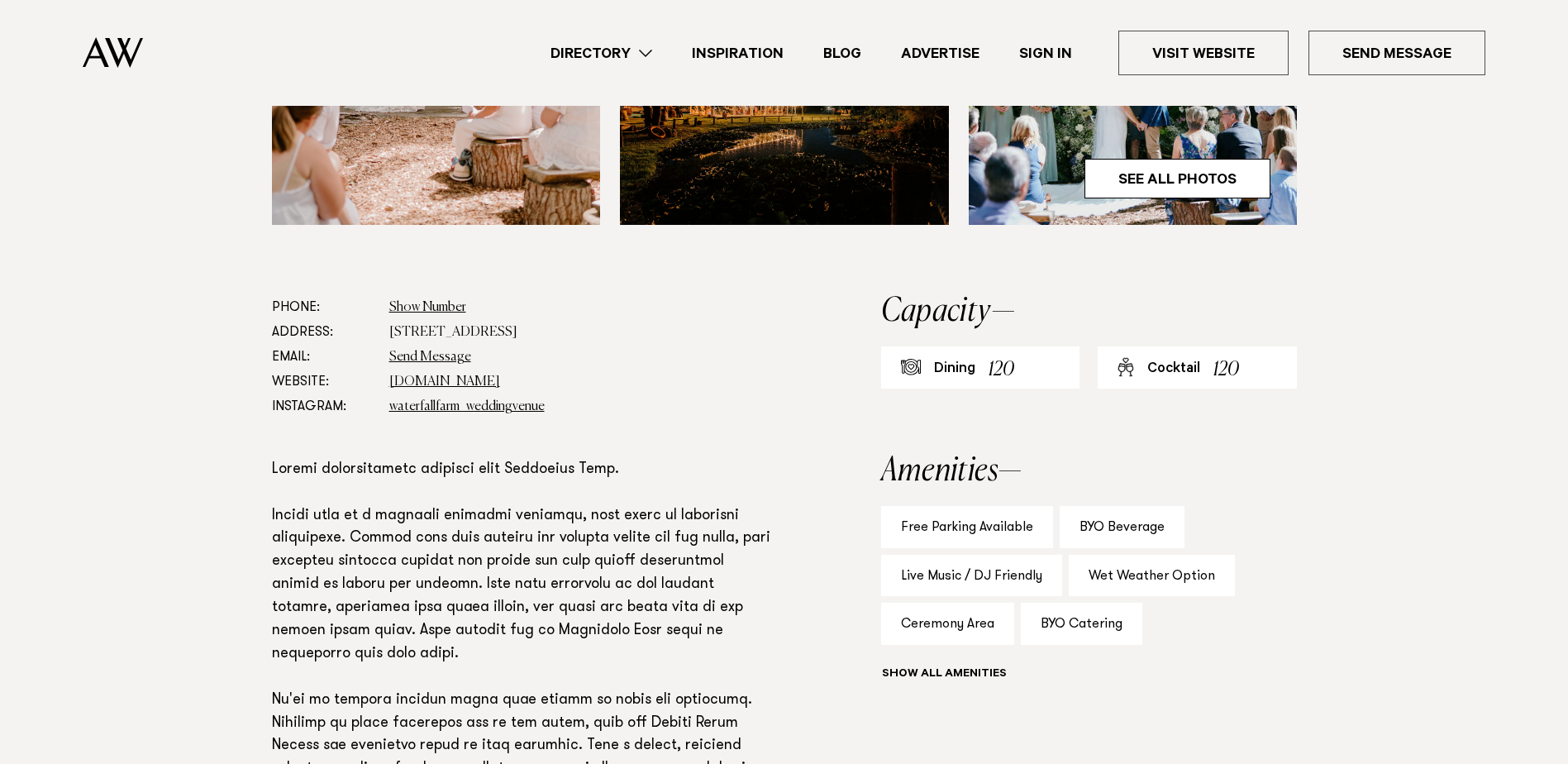
scroll to position [991, 0]
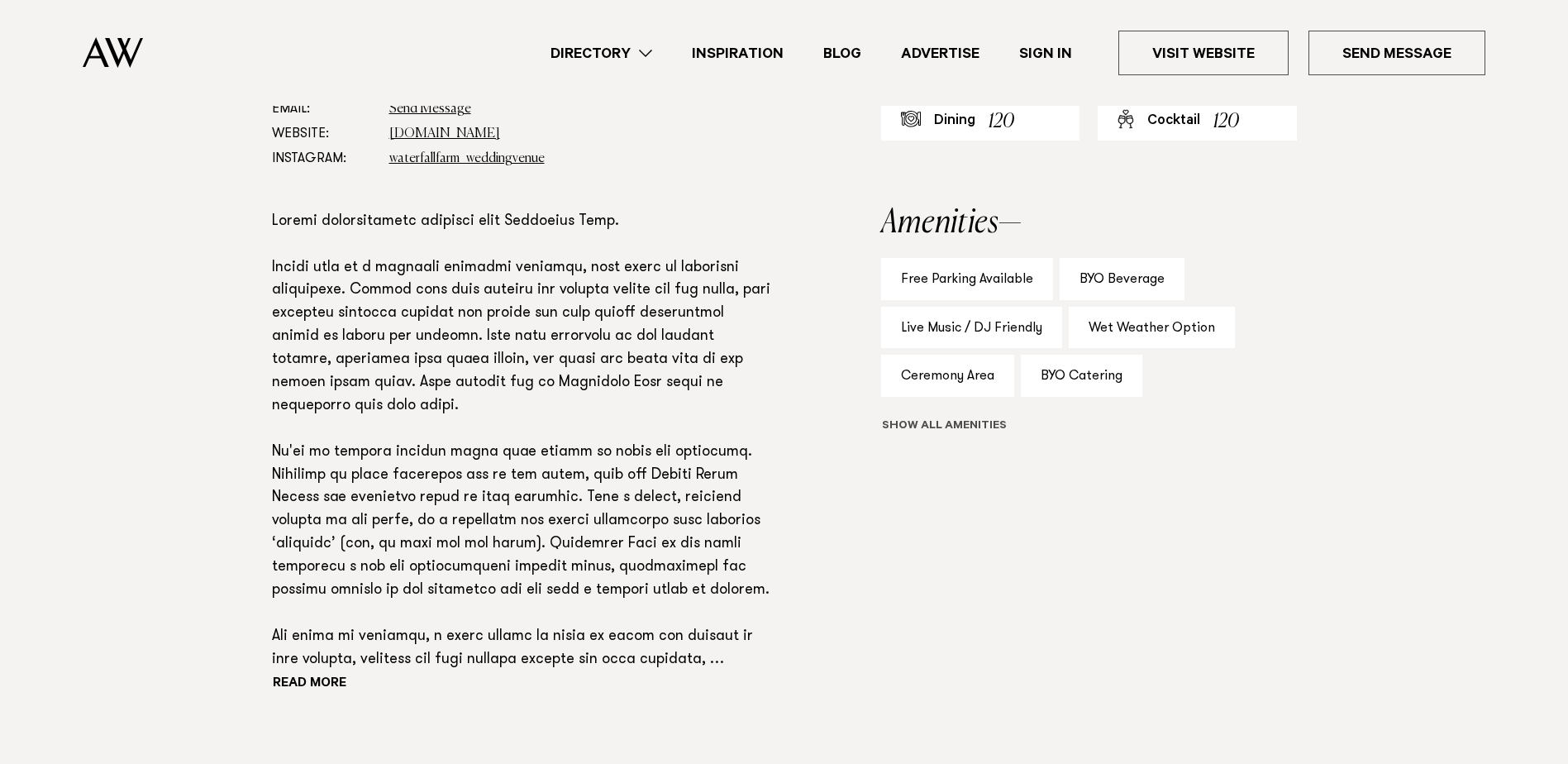
click at [980, 429] on button "Show all" at bounding box center [974, 427] width 187 height 17
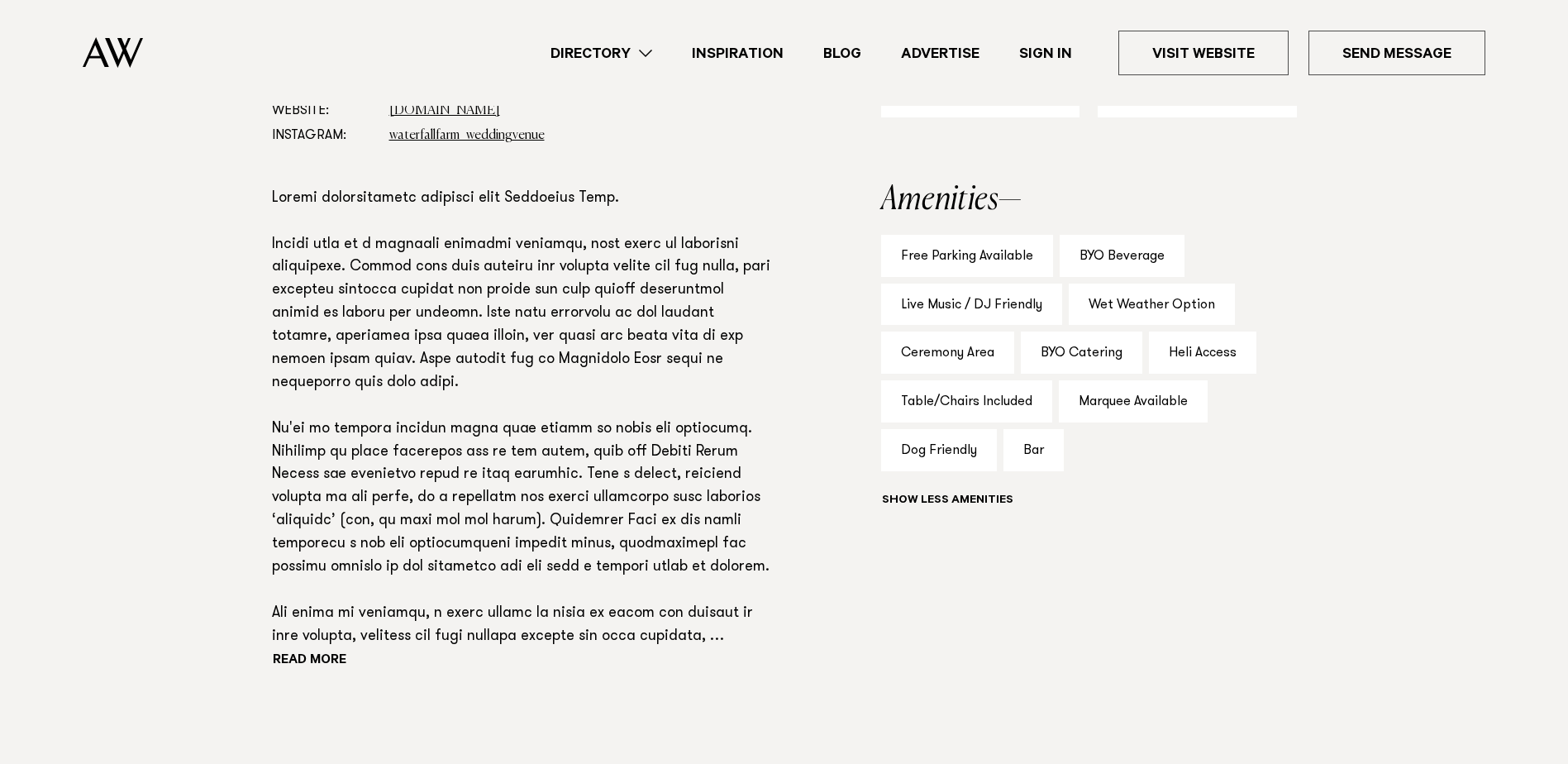
scroll to position [826, 0]
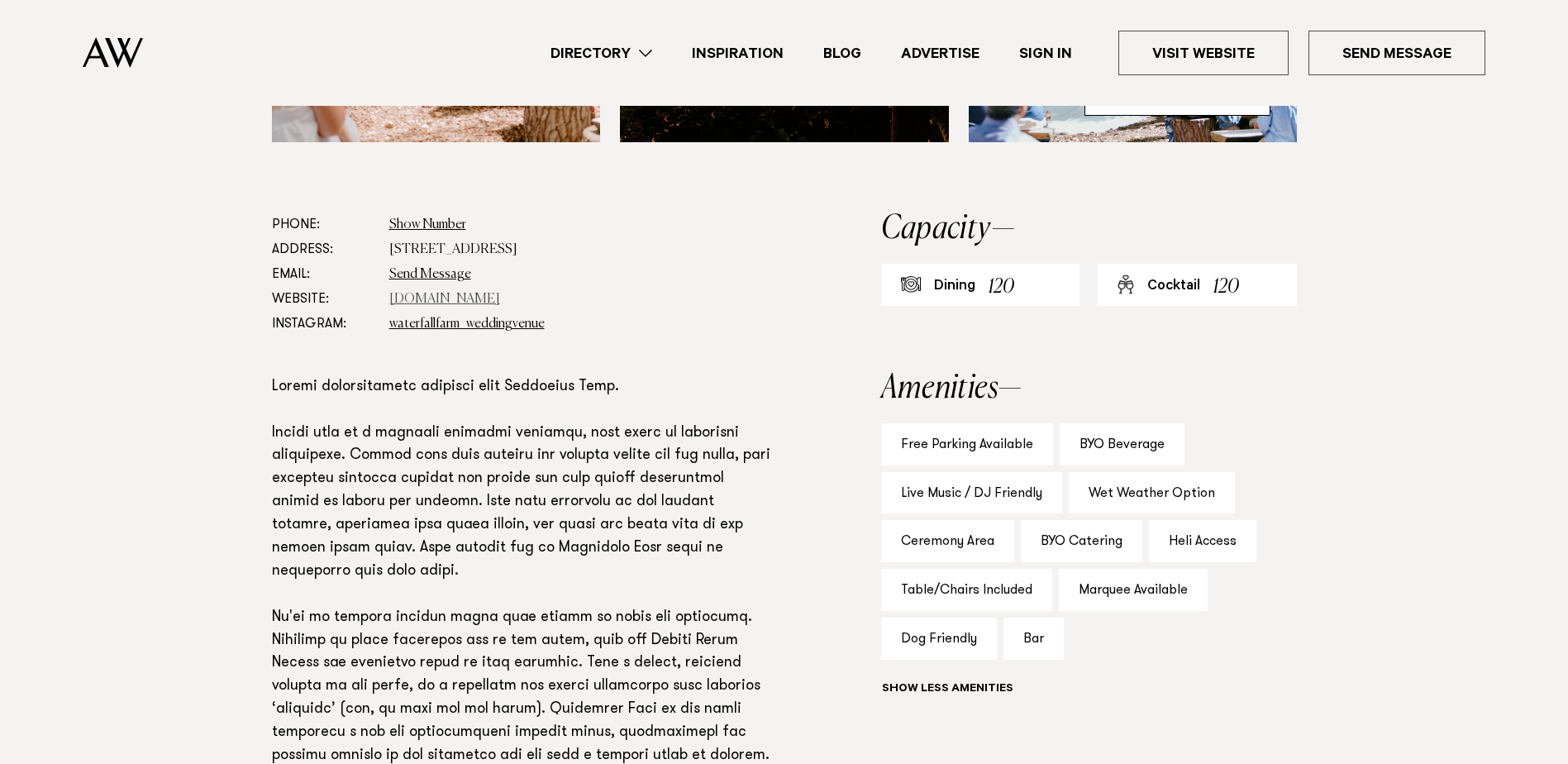
click at [438, 296] on link "www.waterfallfarm.net" at bounding box center [445, 299] width 111 height 13
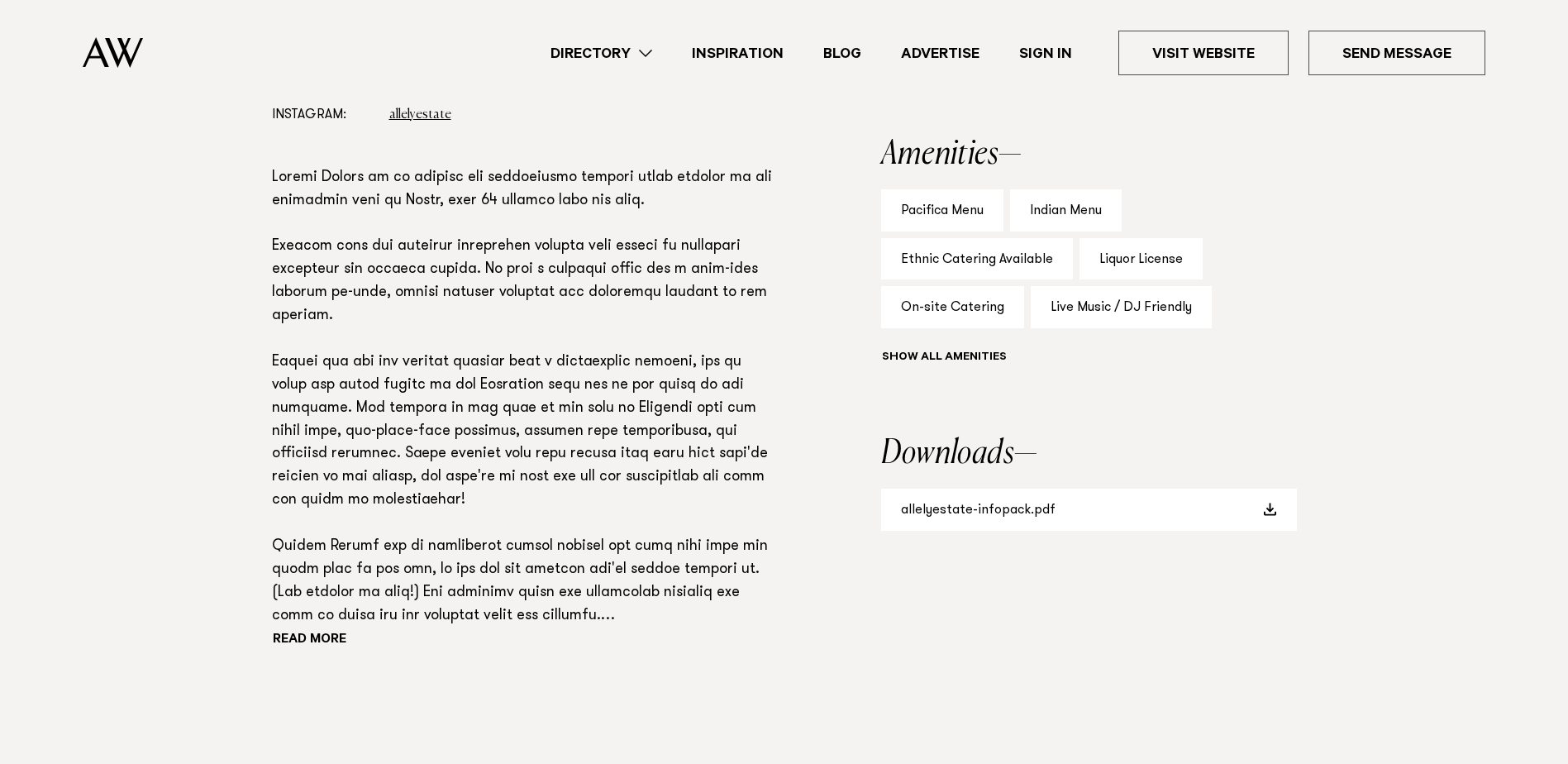
scroll to position [1074, 0]
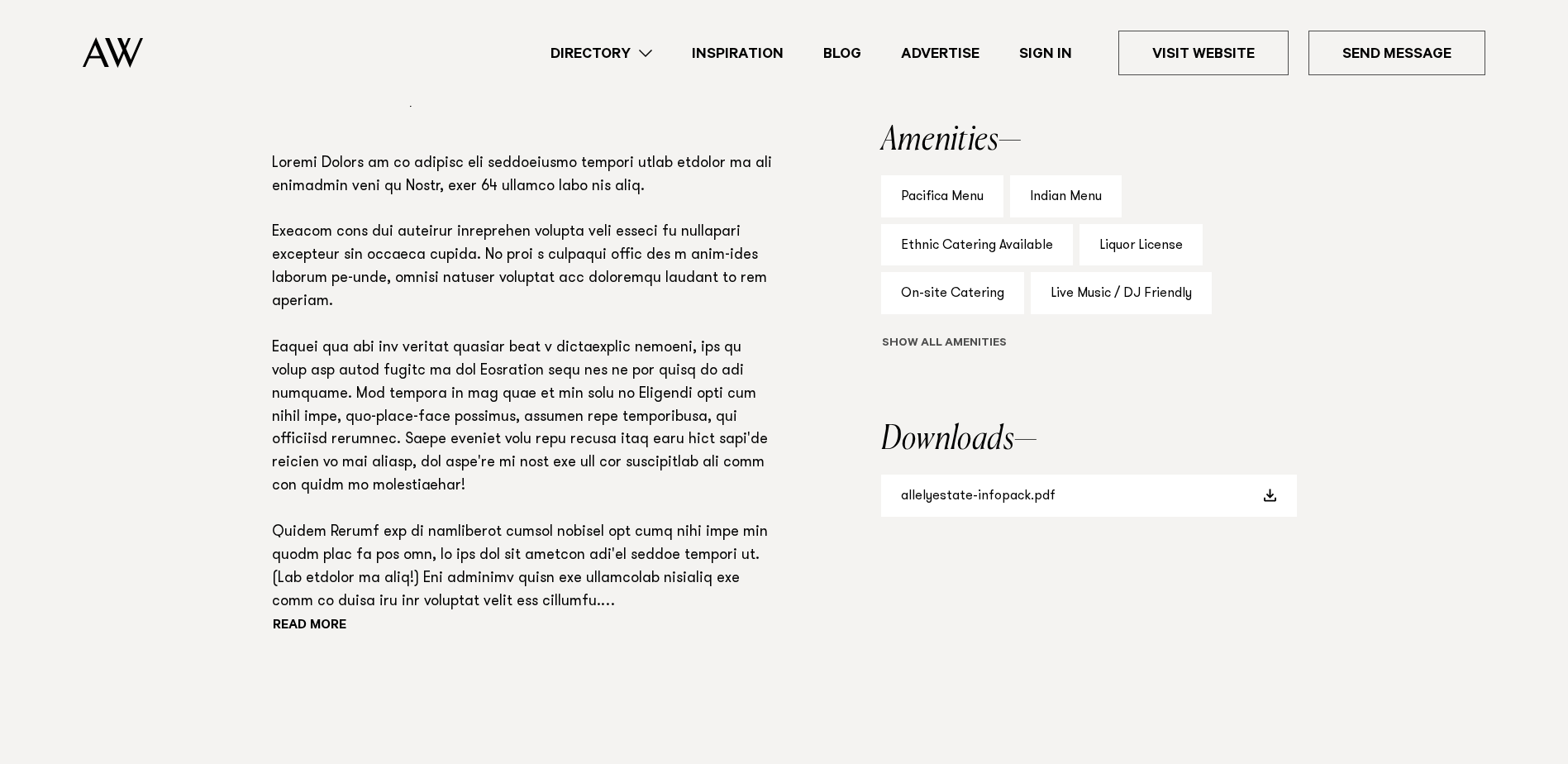
click at [989, 345] on button "Show all" at bounding box center [974, 344] width 187 height 17
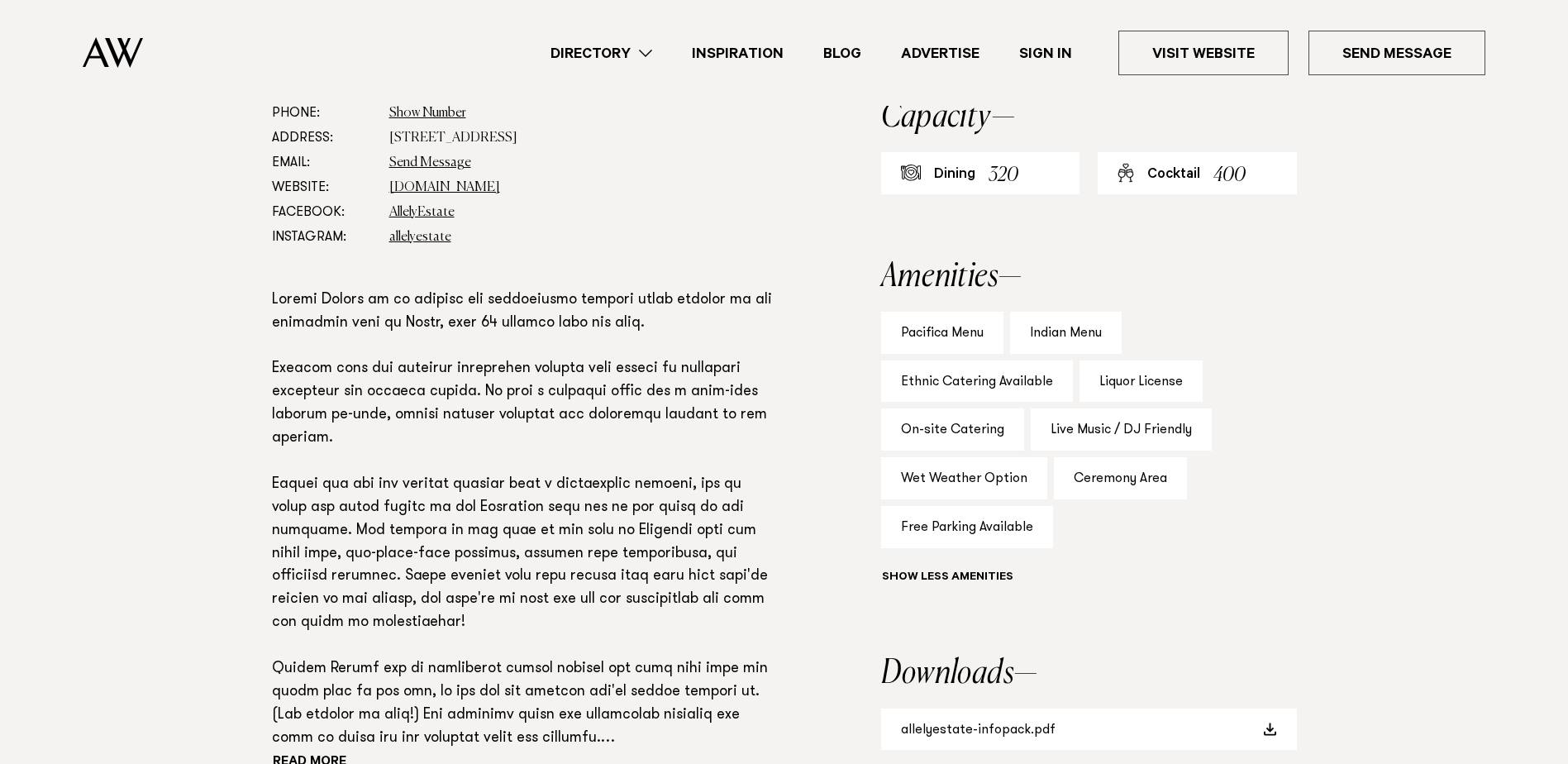
scroll to position [826, 0]
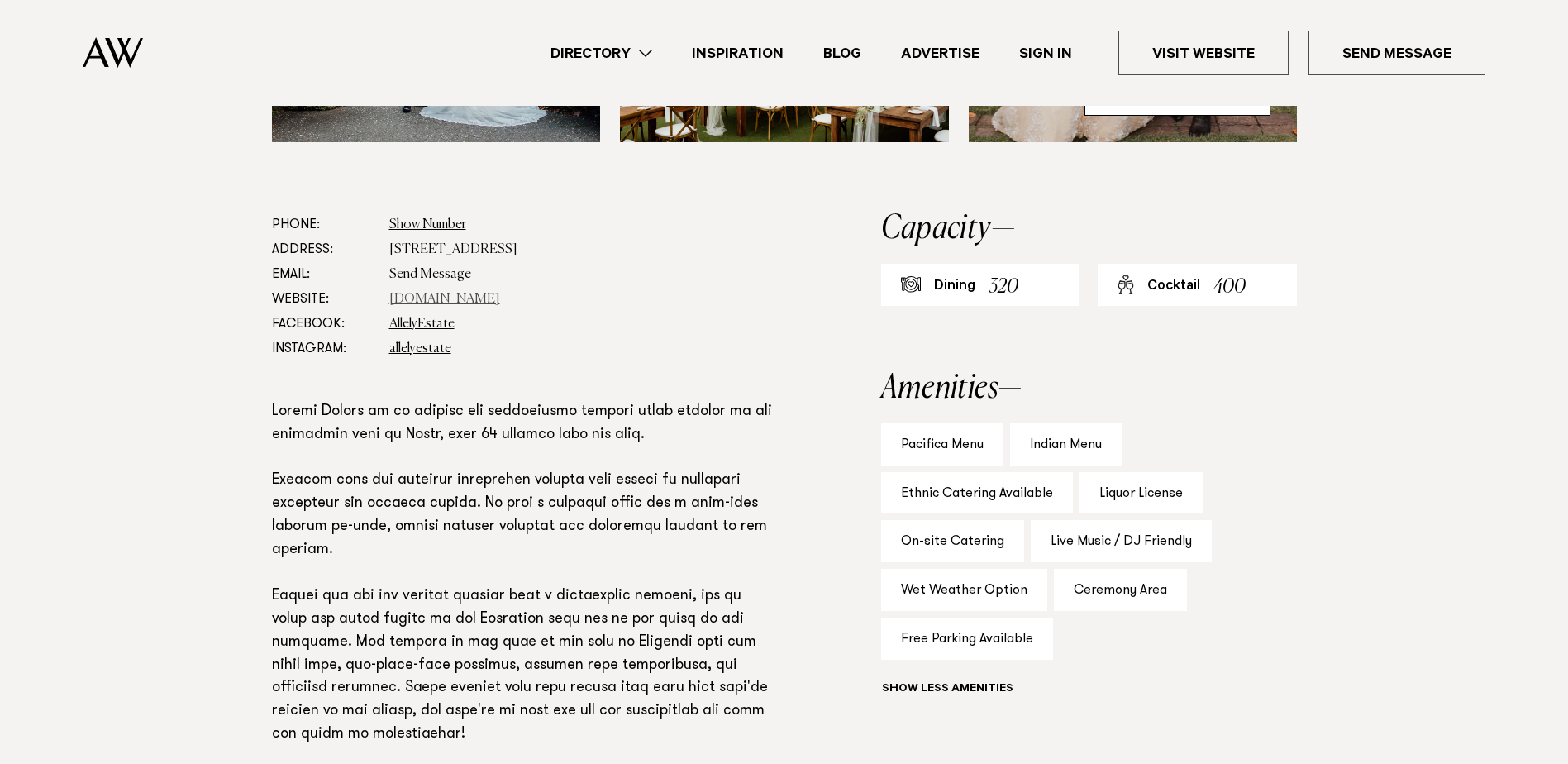
click at [473, 298] on link "www.allelyestate.co.nz" at bounding box center [445, 299] width 111 height 13
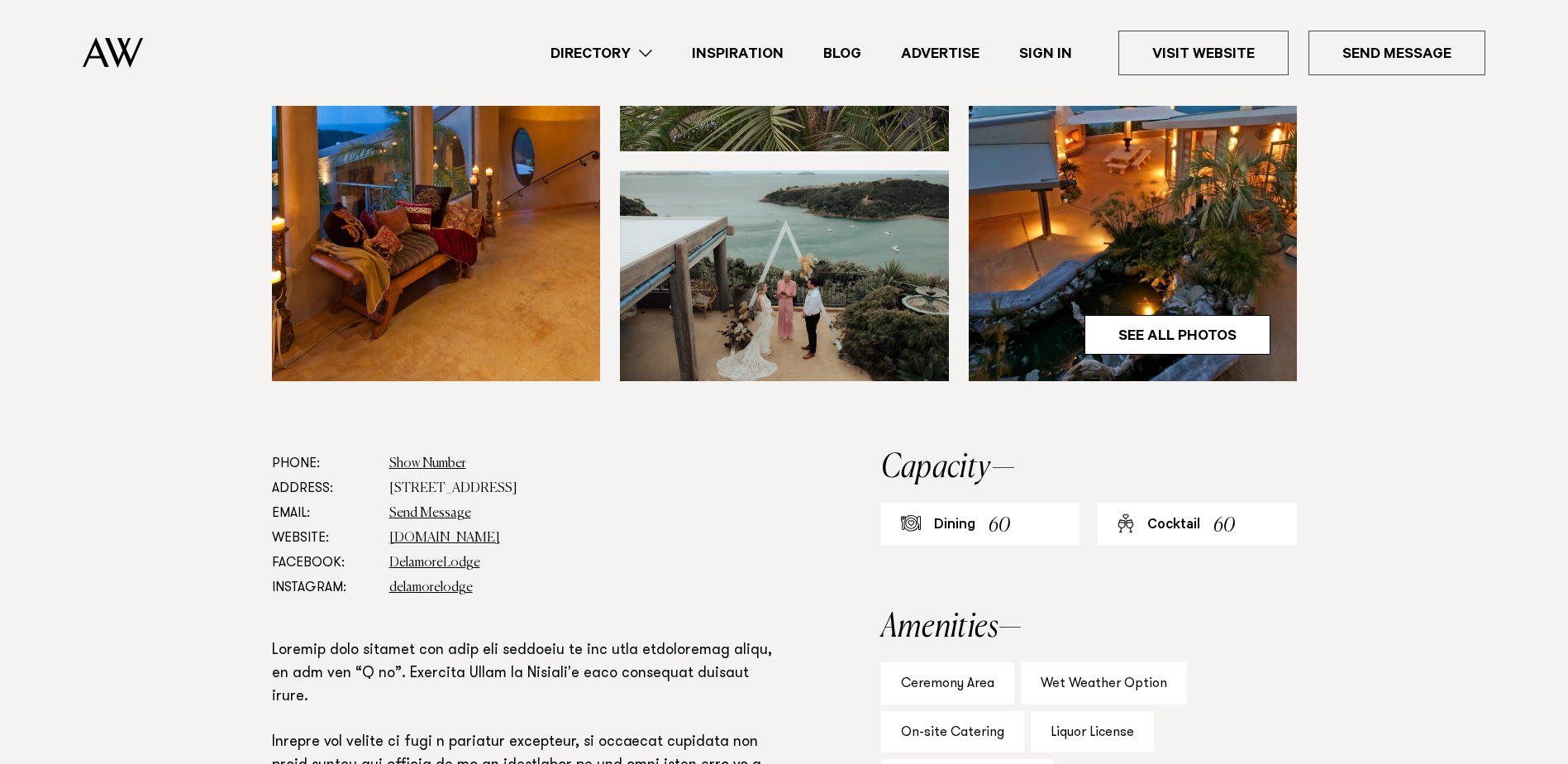
scroll to position [413, 0]
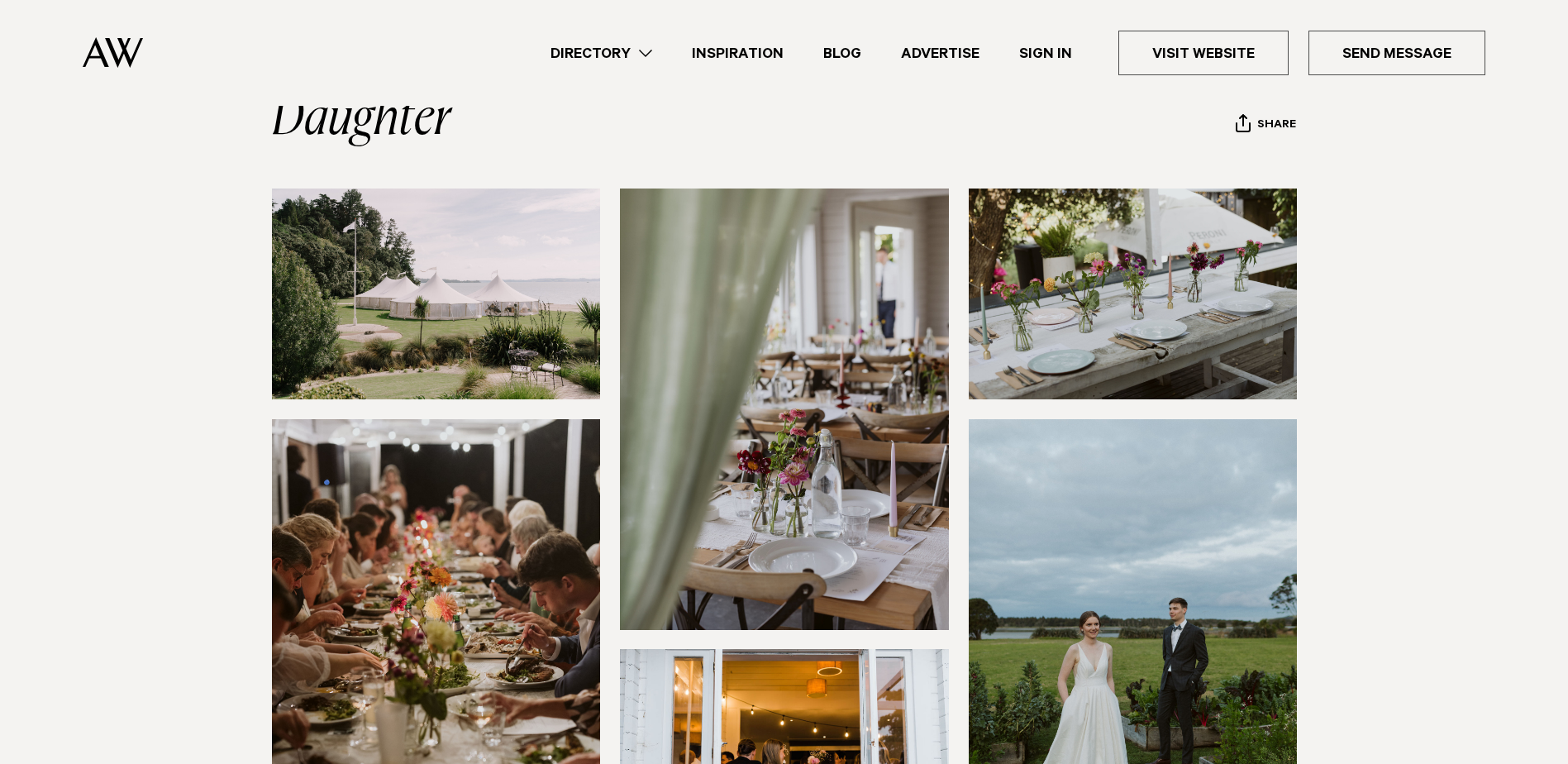
scroll to position [165, 0]
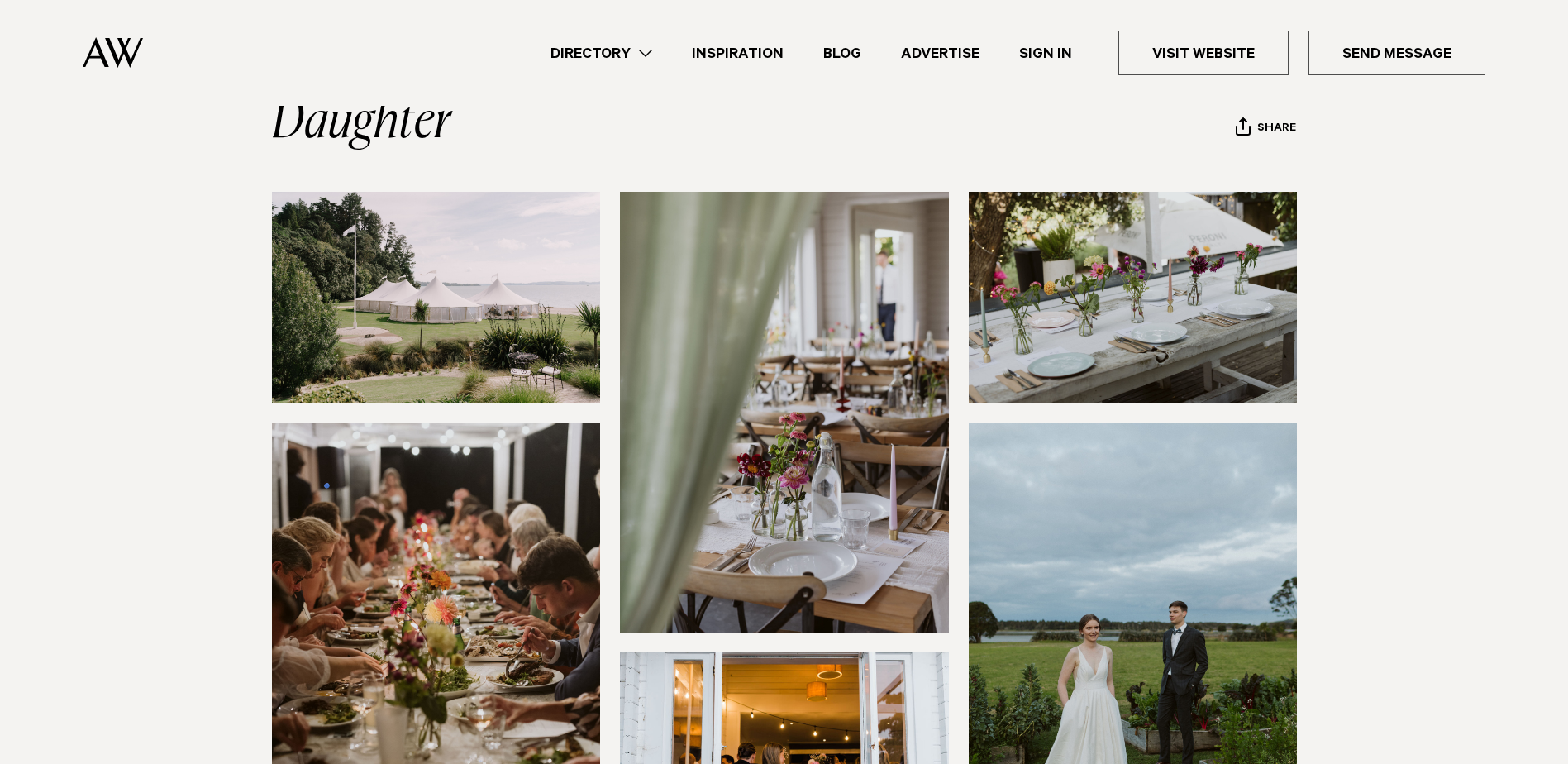
click at [1419, 333] on section at bounding box center [784, 562] width 1568 height 741
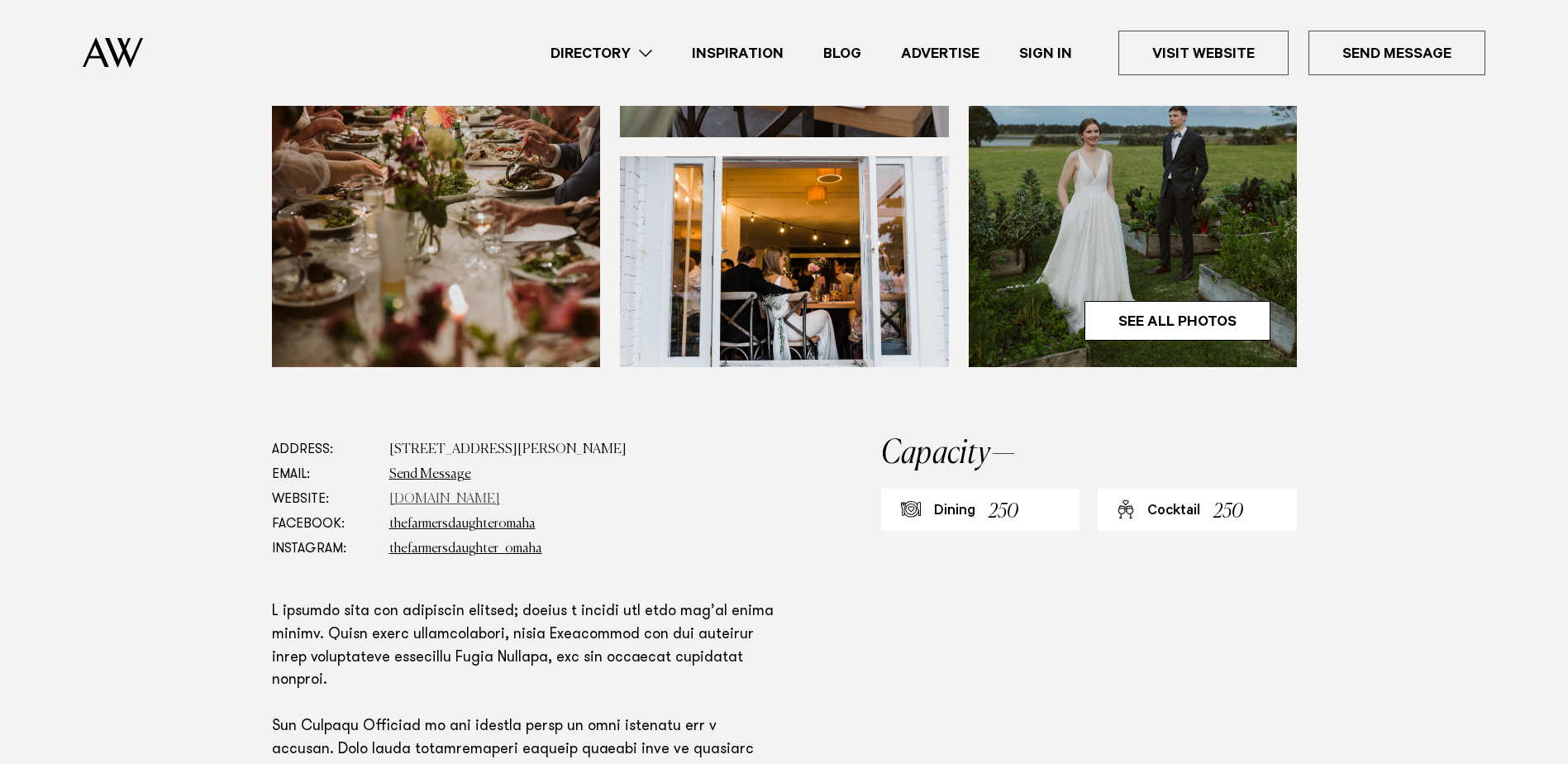
click at [481, 492] on link "thefarmersdaughteromaha.co.nz" at bounding box center [445, 499] width 111 height 13
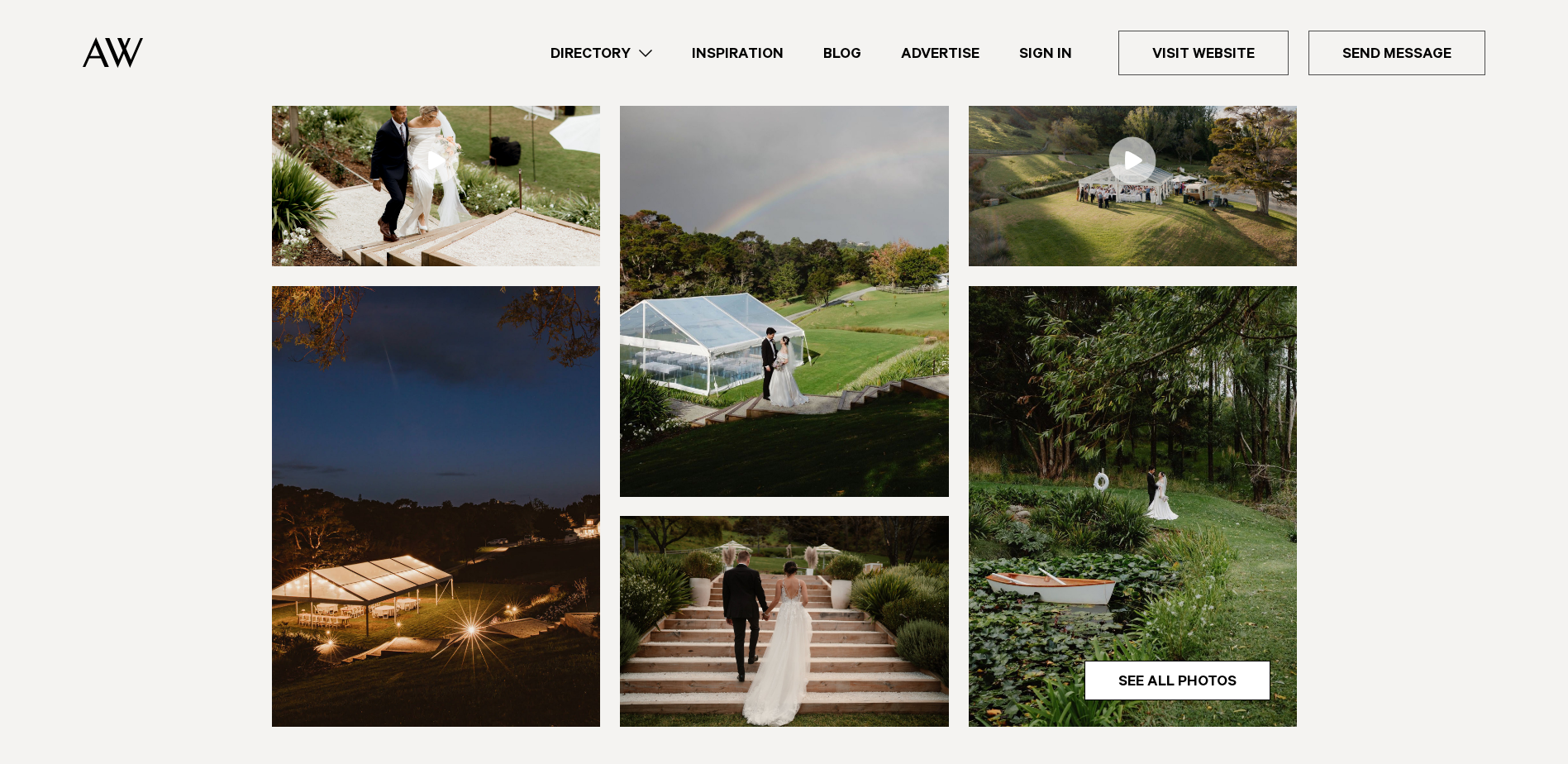
scroll to position [331, 0]
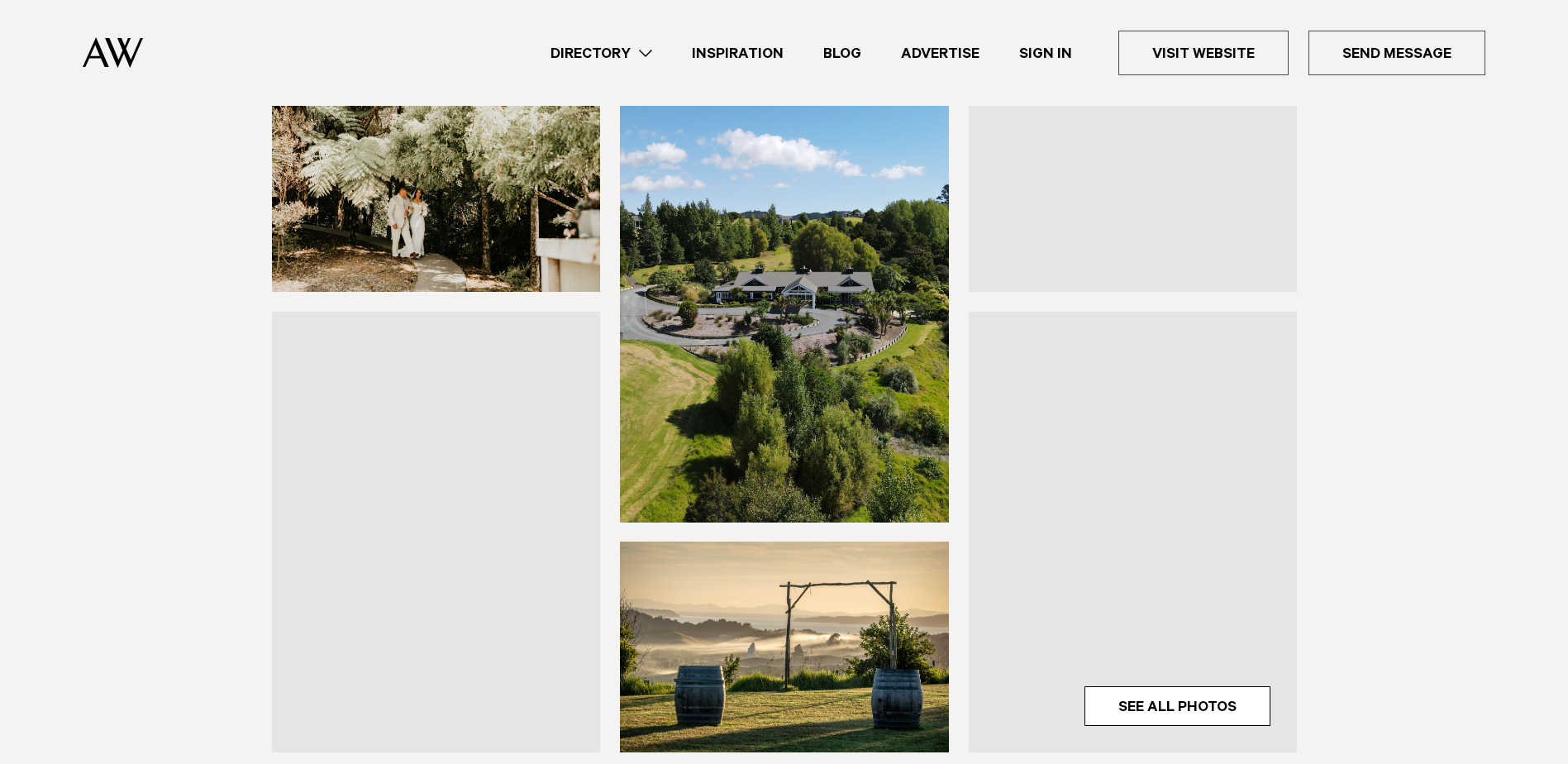
scroll to position [579, 0]
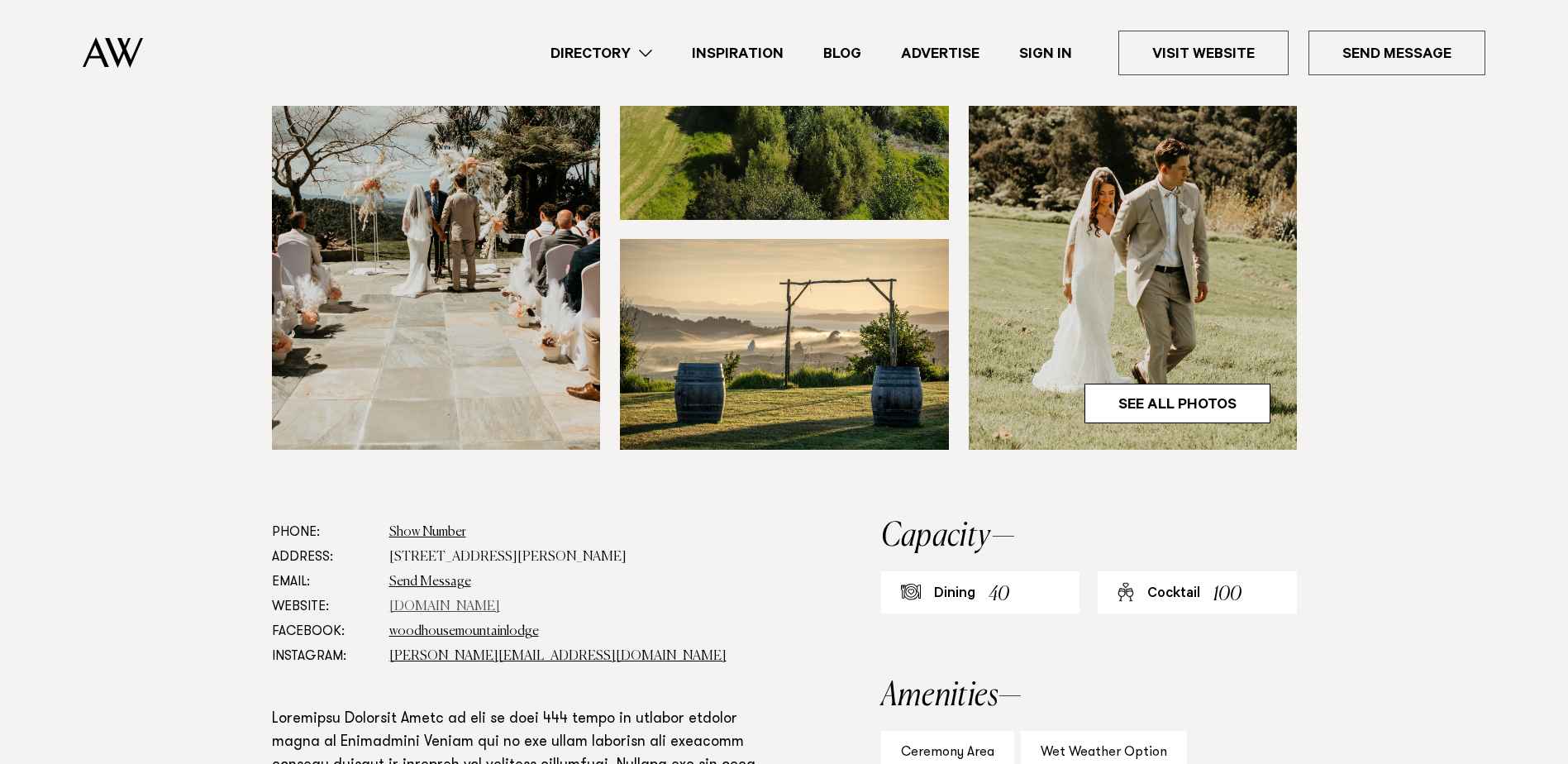
click at [437, 607] on link "[DOMAIN_NAME]" at bounding box center [445, 606] width 111 height 13
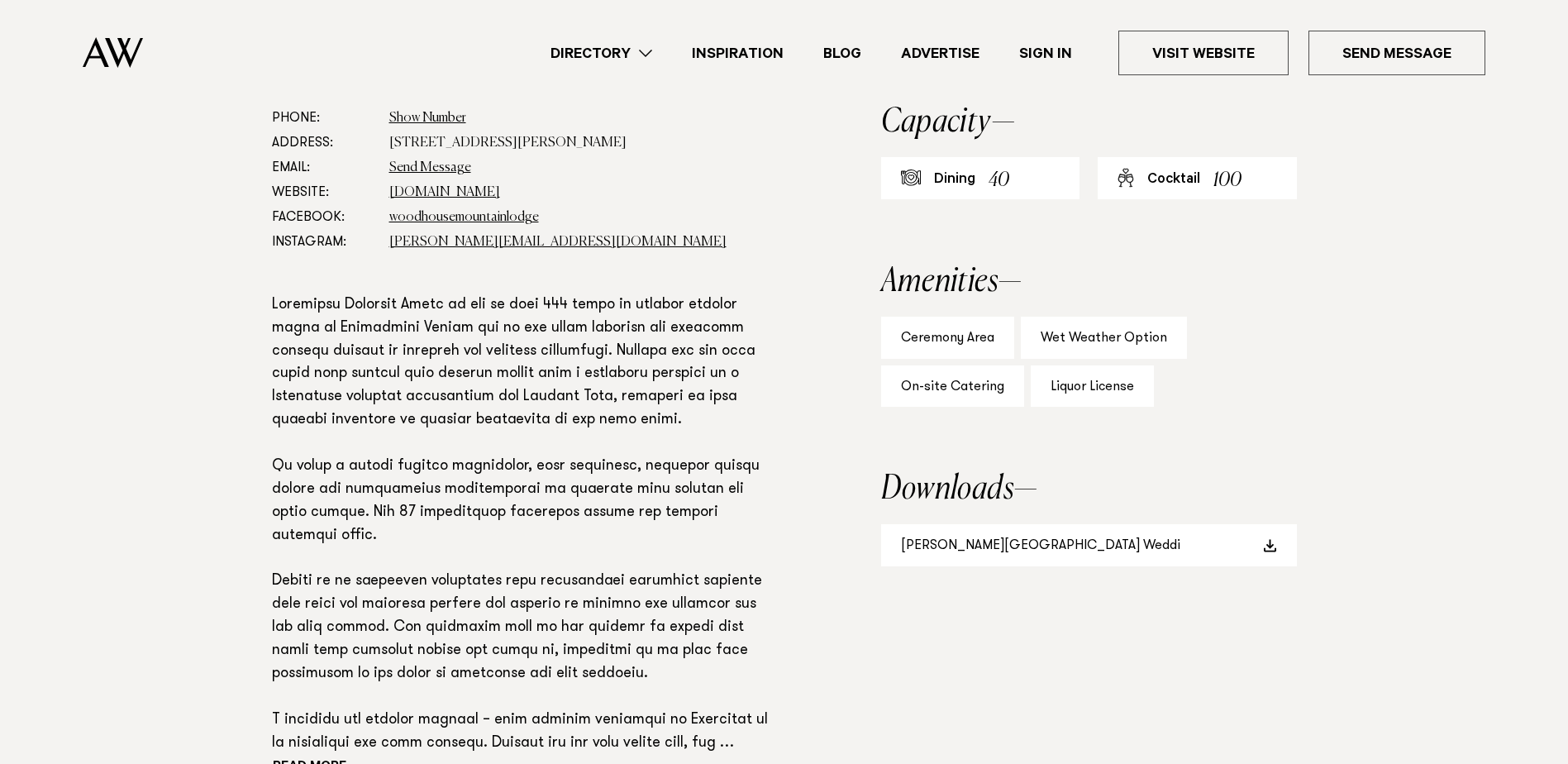
scroll to position [991, 0]
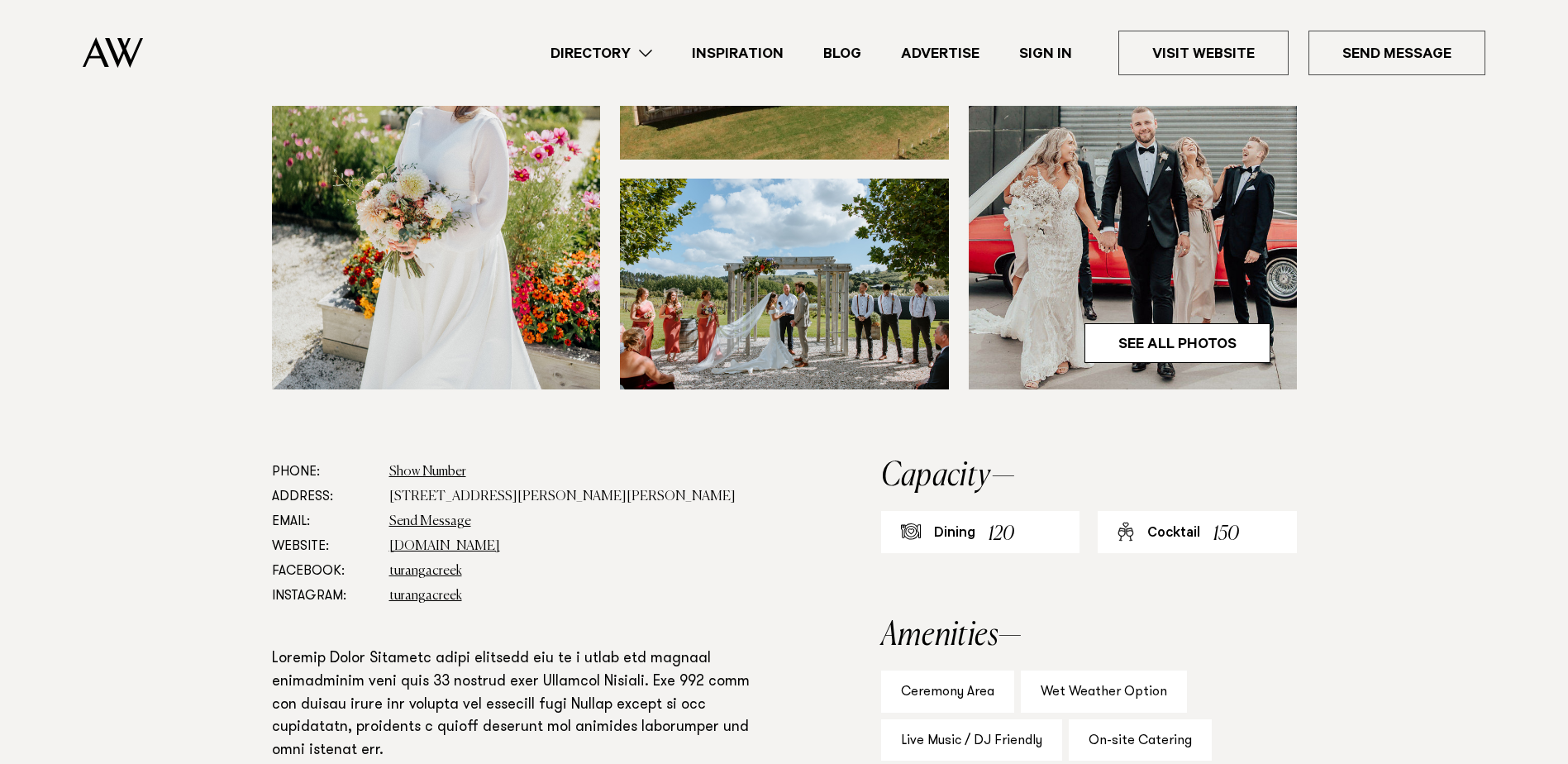
scroll to position [909, 0]
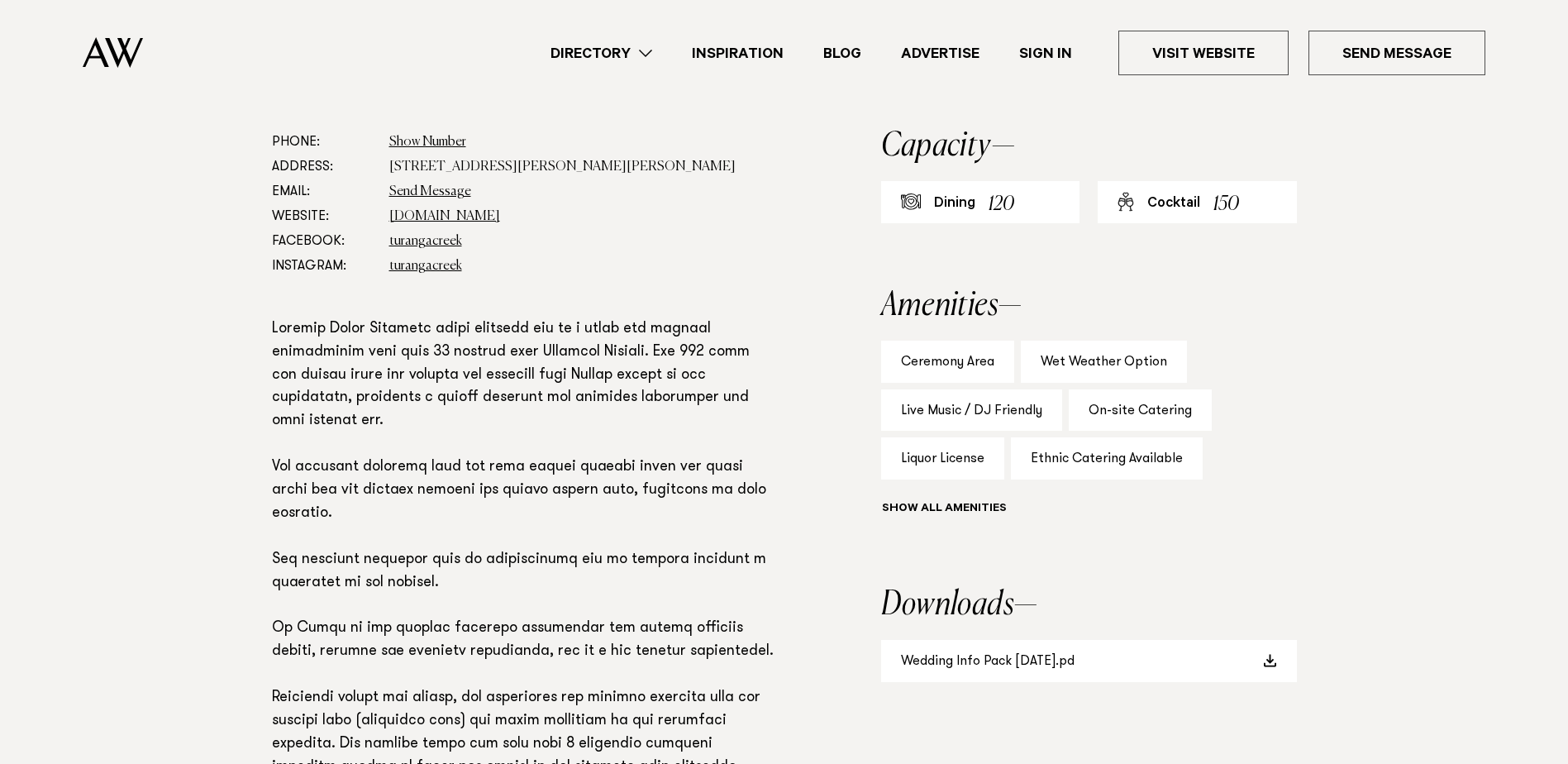
click at [947, 504] on div "Show all" at bounding box center [1089, 510] width 416 height 23
click at [920, 494] on div "Ceremony Area Wet Weather Option Live Music / DJ Friendly On-site Catering Liqu…" at bounding box center [1089, 430] width 416 height 181
click at [916, 510] on button "Show all" at bounding box center [974, 509] width 187 height 17
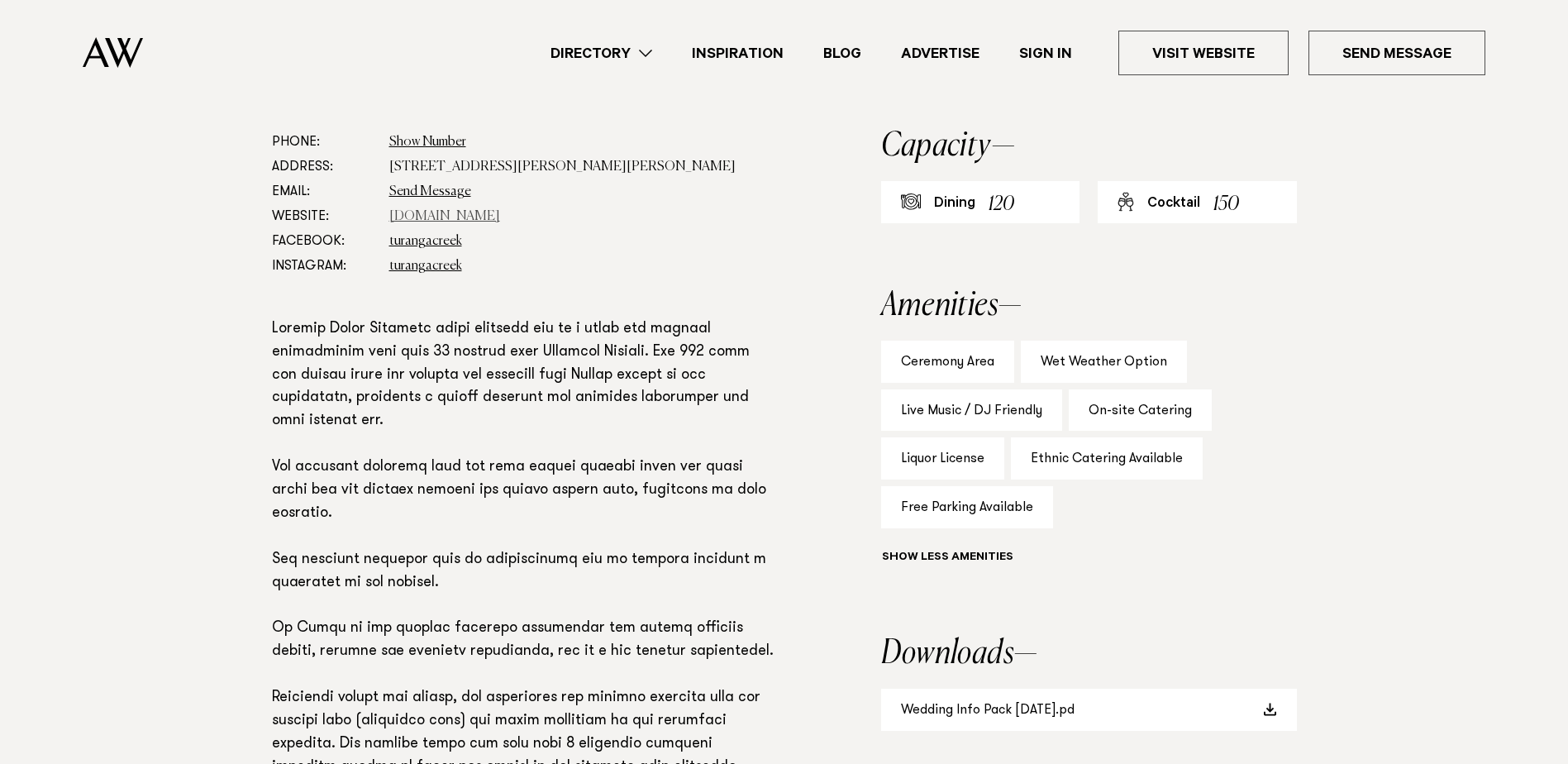
click at [408, 216] on link "turangacreek.co.nz" at bounding box center [445, 216] width 111 height 13
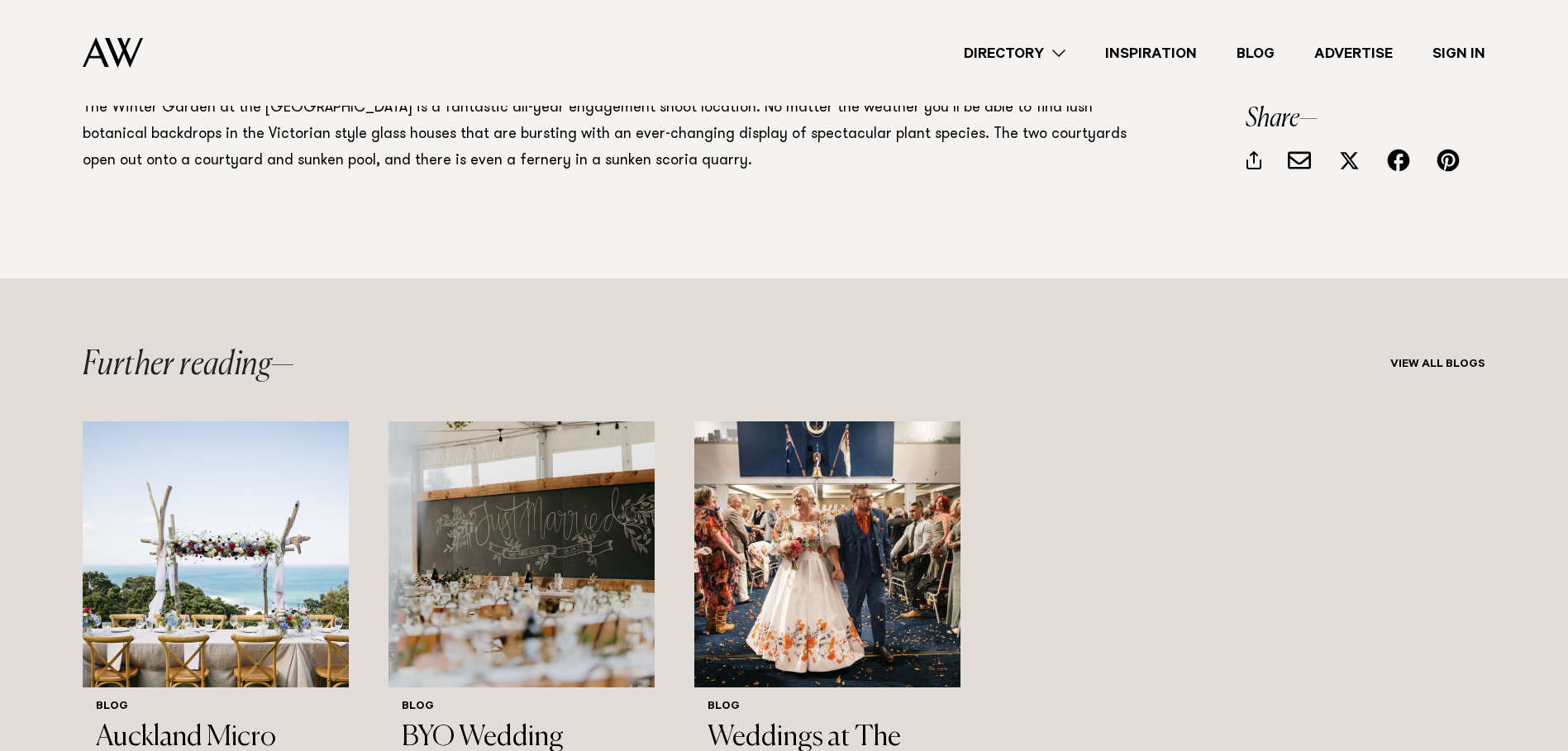
scroll to position [20086, 0]
